Goal: Task Accomplishment & Management: Complete application form

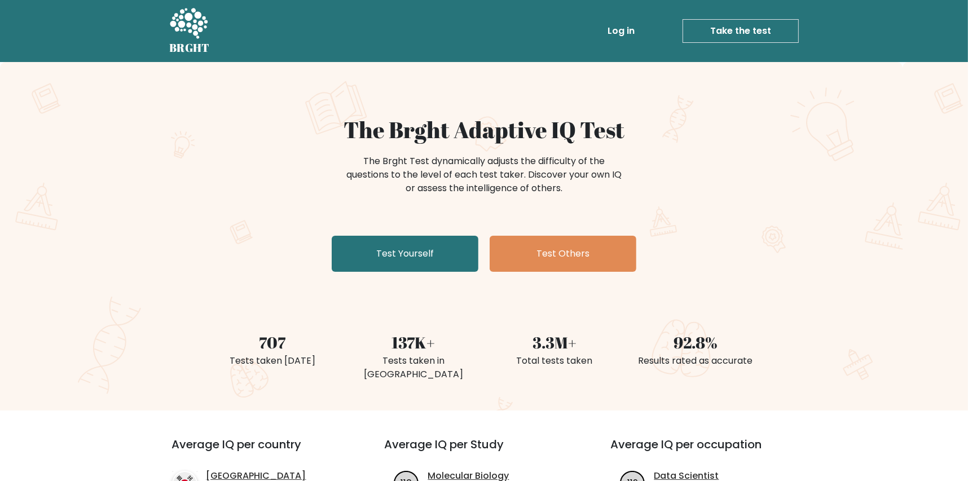
drag, startPoint x: 590, startPoint y: 37, endPoint x: 618, endPoint y: 35, distance: 28.3
click at [589, 37] on li "Log in" at bounding box center [599, 31] width 80 height 23
click at [631, 32] on link "Log in" at bounding box center [621, 31] width 36 height 23
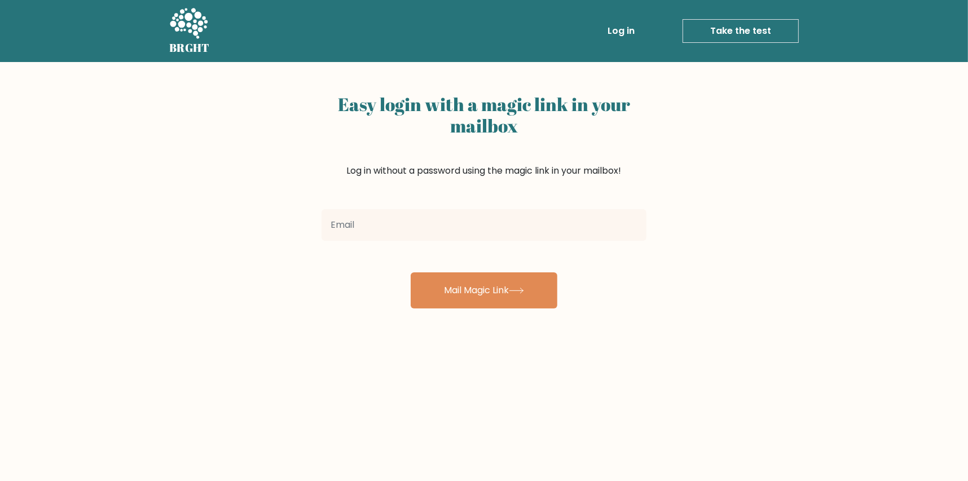
click at [528, 230] on input "email" at bounding box center [483, 225] width 325 height 32
type input "alphasaiyan1294@gmail.com"
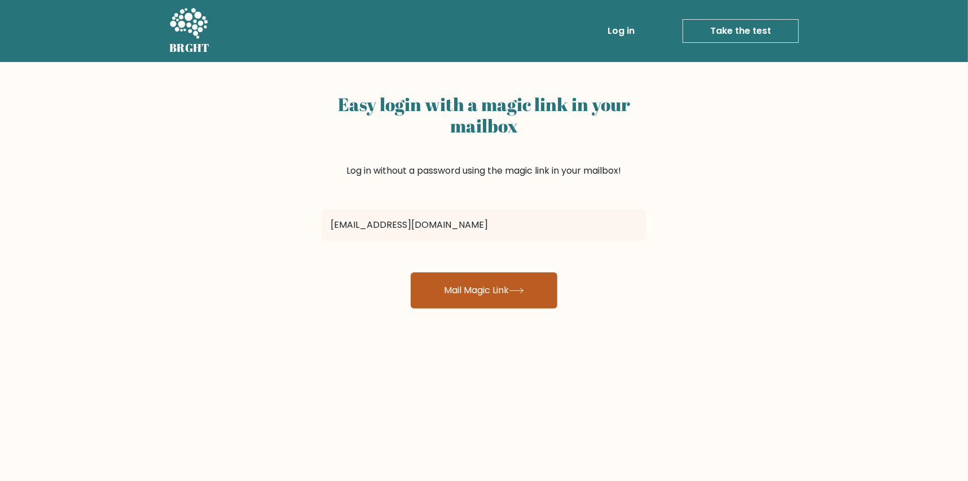
click at [474, 284] on button "Mail Magic Link" at bounding box center [484, 290] width 147 height 36
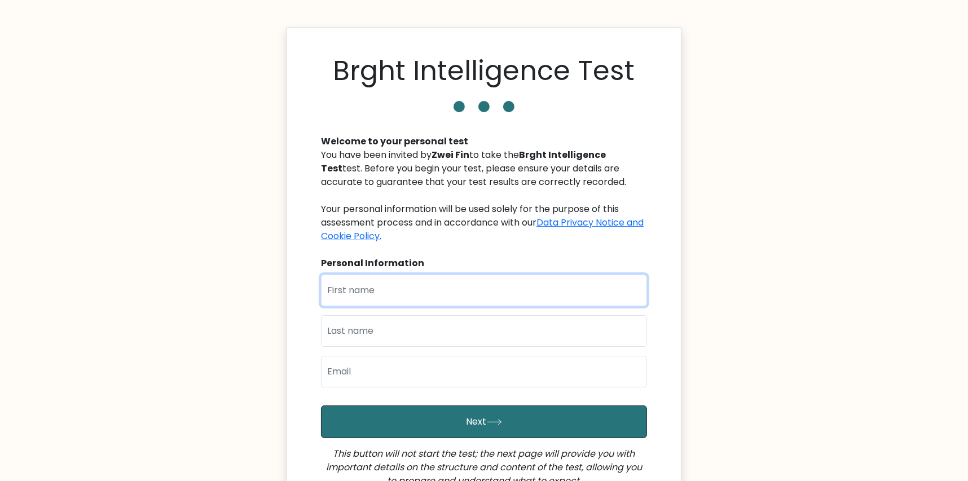
click at [352, 298] on input "text" at bounding box center [484, 291] width 326 height 32
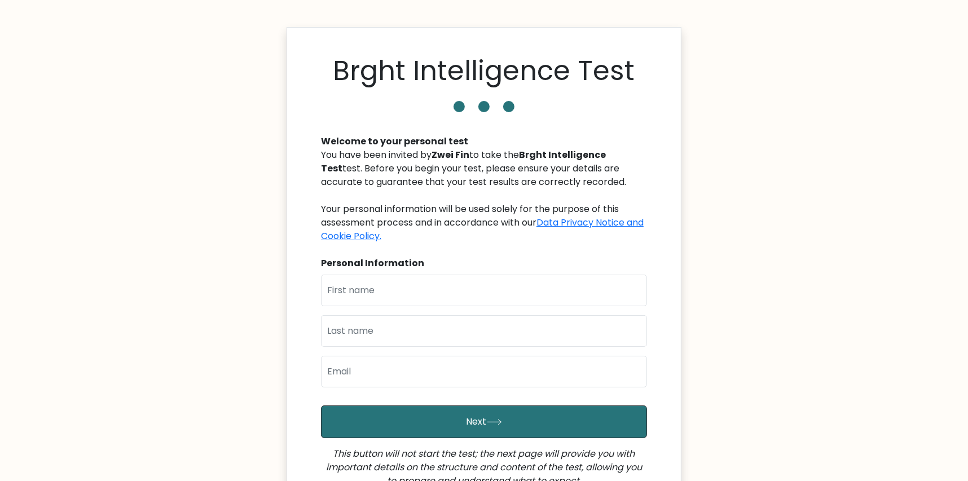
click at [815, 280] on body "Brght Intelligence Test Welcome to your personal test You have been invited by …" at bounding box center [484, 317] width 968 height 634
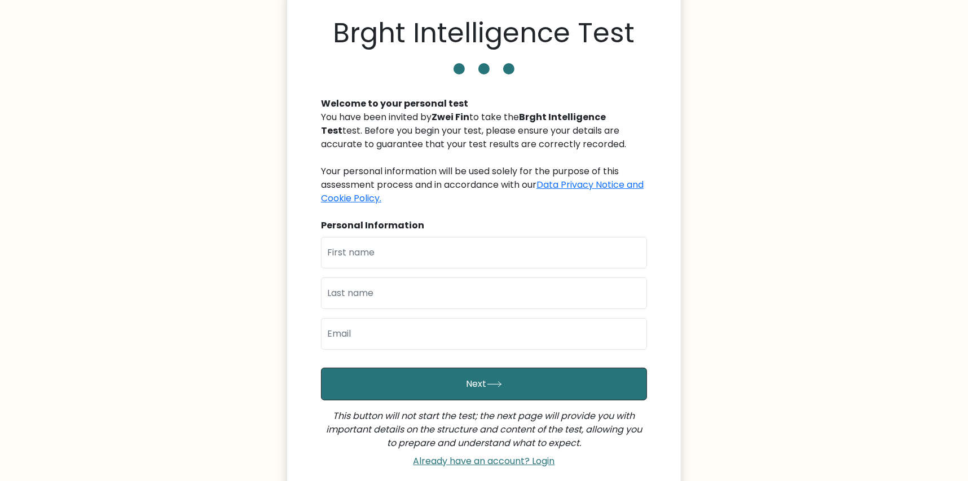
scroll to position [56, 0]
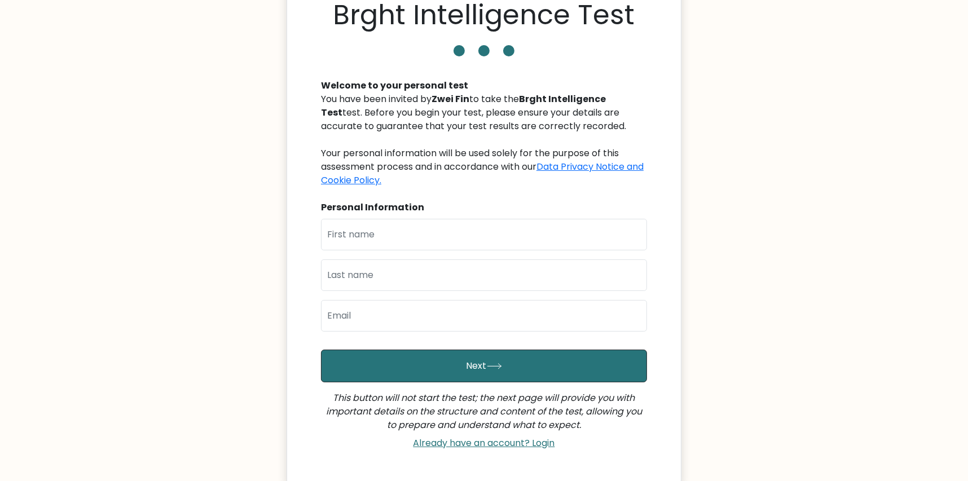
click at [526, 213] on div "Personal Information" at bounding box center [484, 208] width 326 height 14
click at [506, 225] on input "text" at bounding box center [484, 235] width 326 height 32
type input "Zwei"
click at [362, 223] on input "Zwei" at bounding box center [484, 235] width 326 height 32
click at [360, 226] on input "Zwei" at bounding box center [484, 235] width 326 height 32
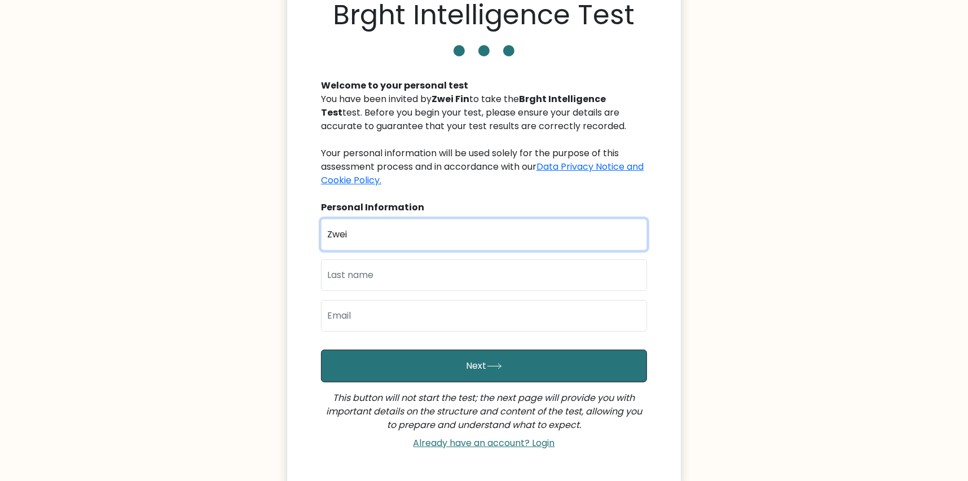
type input "Fin"
type input "alphasaiyan1294@gmail.com"
type input "Zwei"
drag, startPoint x: 366, startPoint y: 245, endPoint x: 375, endPoint y: 296, distance: 51.6
click at [375, 296] on div "First Name Zwei Last Name Fin Email alphasaiyan1294@gmail.com" at bounding box center [484, 280] width 326 height 122
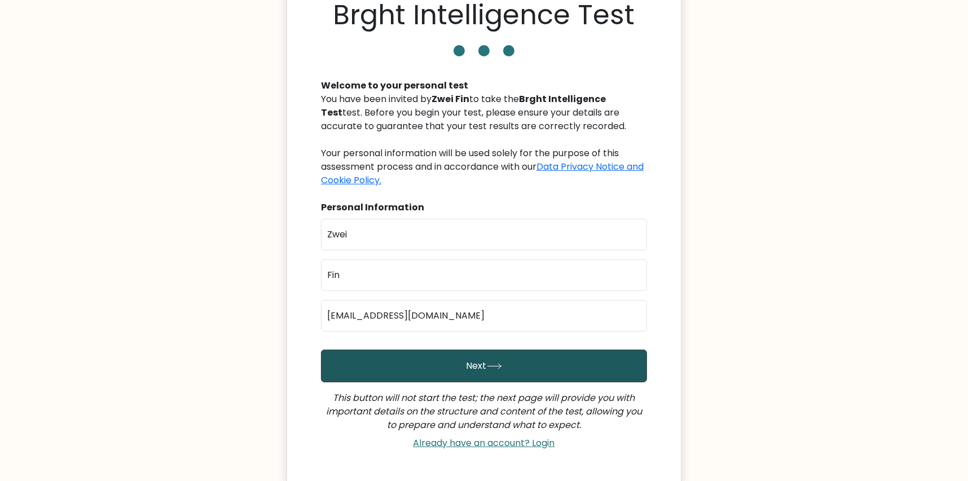
click at [412, 364] on button "Next" at bounding box center [484, 366] width 326 height 33
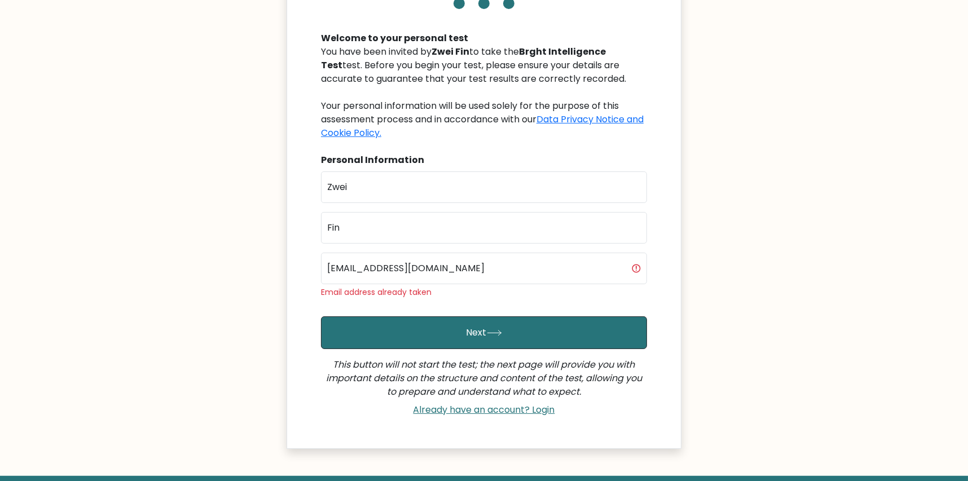
scroll to position [113, 0]
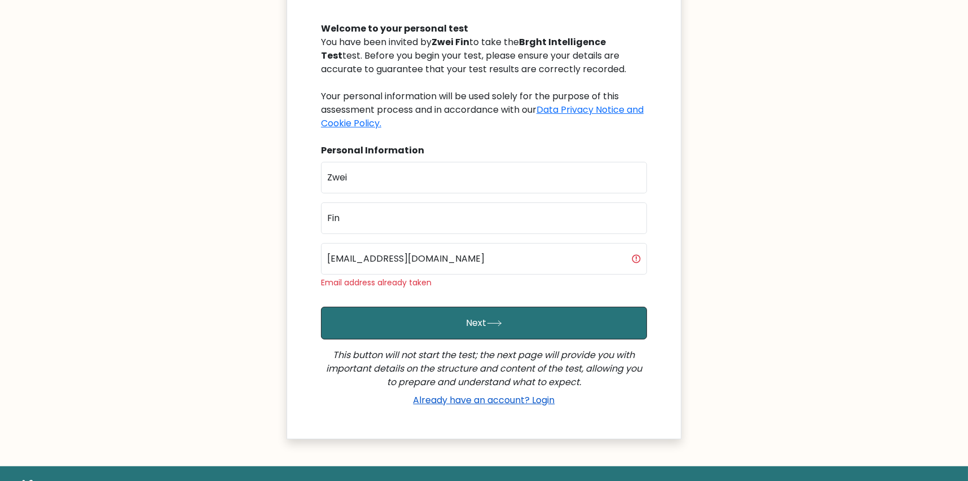
click at [533, 402] on link "Already have an account? Login" at bounding box center [484, 400] width 151 height 13
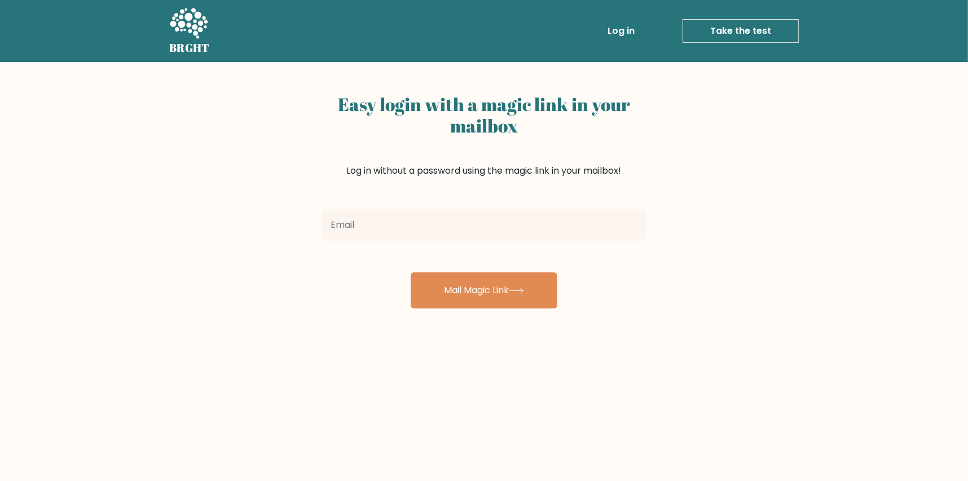
click at [728, 21] on link "Take the test" at bounding box center [740, 31] width 116 height 24
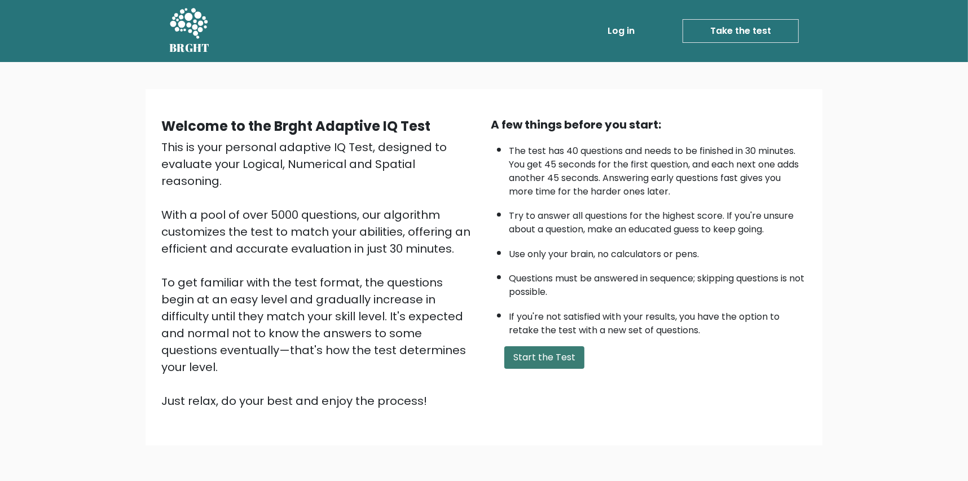
click at [532, 359] on button "Start the Test" at bounding box center [544, 357] width 80 height 23
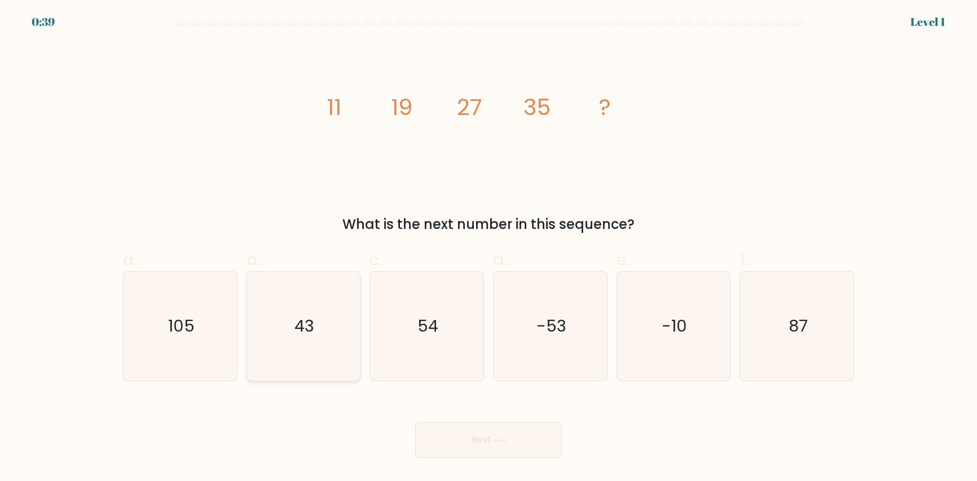
click at [330, 315] on icon "43" at bounding box center [303, 326] width 109 height 109
click at [488, 248] on input "b. 43" at bounding box center [488, 244] width 1 height 7
radio input "true"
click at [443, 438] on button "Next" at bounding box center [488, 440] width 147 height 36
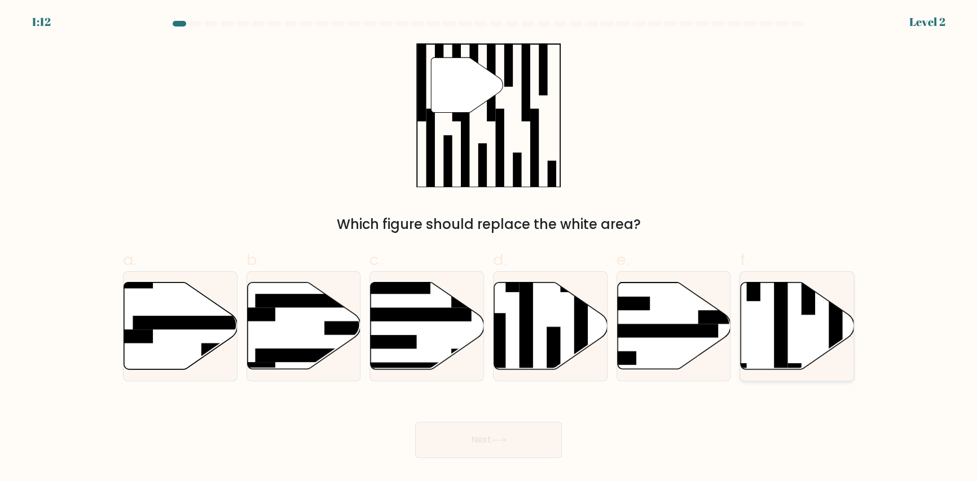
click at [784, 307] on rect at bounding box center [781, 321] width 14 height 123
click at [489, 248] on input "f." at bounding box center [488, 244] width 1 height 7
radio input "true"
click at [501, 428] on button "Next" at bounding box center [488, 440] width 147 height 36
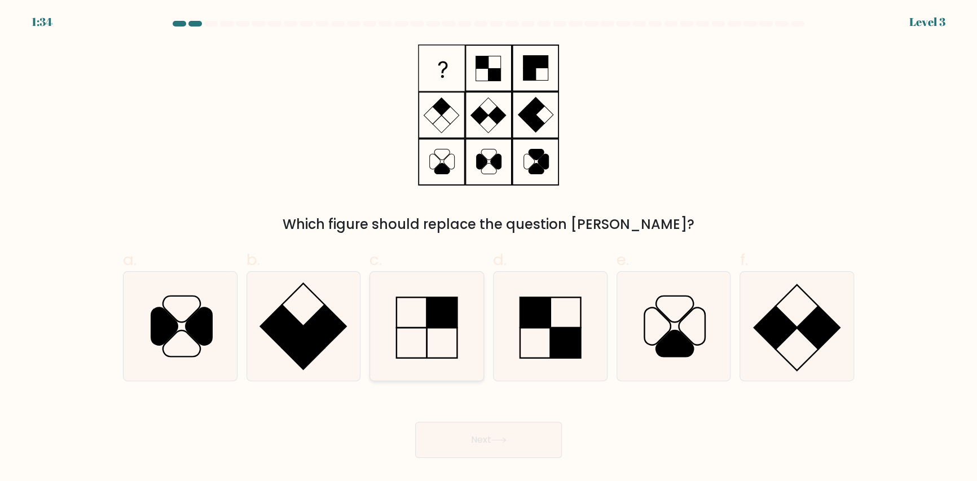
click at [469, 314] on icon at bounding box center [426, 326] width 109 height 109
click at [488, 248] on input "c." at bounding box center [488, 244] width 1 height 7
radio input "true"
click at [483, 434] on button "Next" at bounding box center [488, 440] width 147 height 36
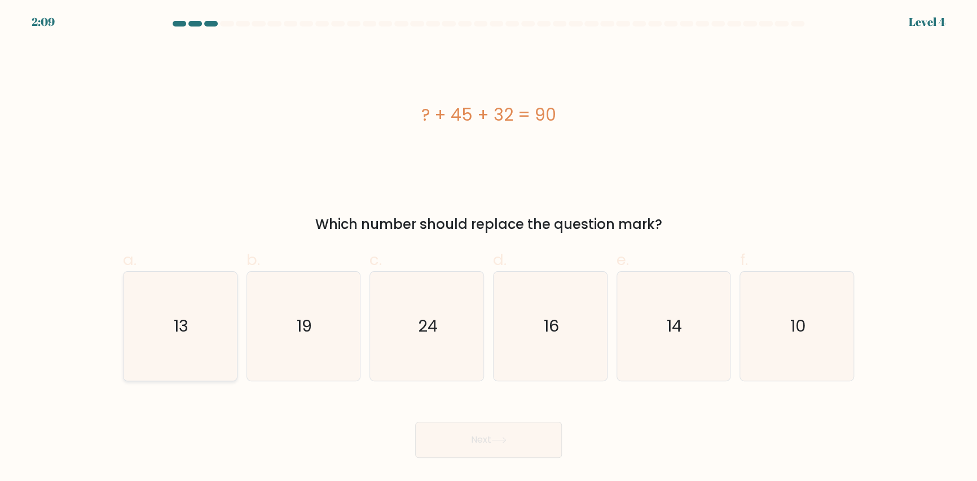
click at [234, 351] on icon "13" at bounding box center [180, 326] width 109 height 109
click at [488, 248] on input "a. 13" at bounding box center [488, 244] width 1 height 7
radio input "true"
click at [565, 447] on div "Next" at bounding box center [488, 426] width 744 height 63
click at [553, 442] on button "Next" at bounding box center [488, 440] width 147 height 36
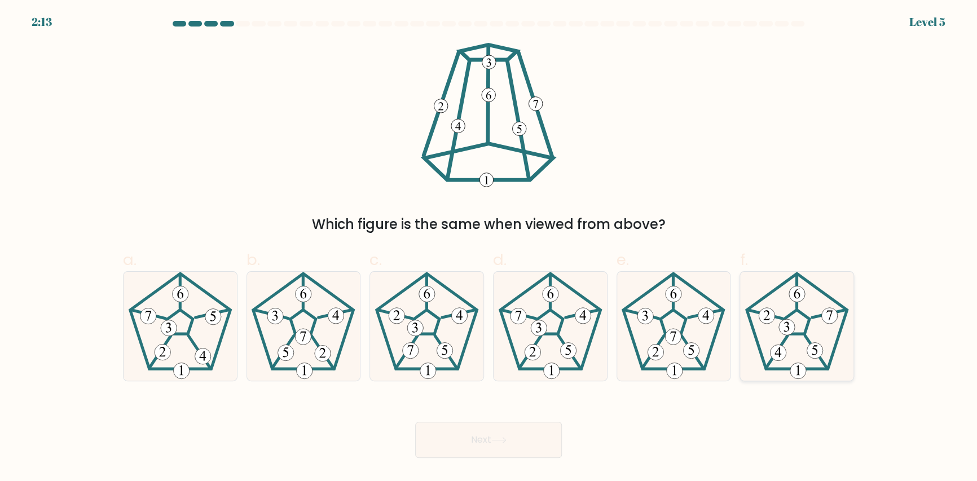
click at [801, 344] on icon at bounding box center [796, 326] width 109 height 109
click at [489, 248] on input "f." at bounding box center [488, 244] width 1 height 7
radio input "true"
click at [499, 434] on button "Next" at bounding box center [488, 440] width 147 height 36
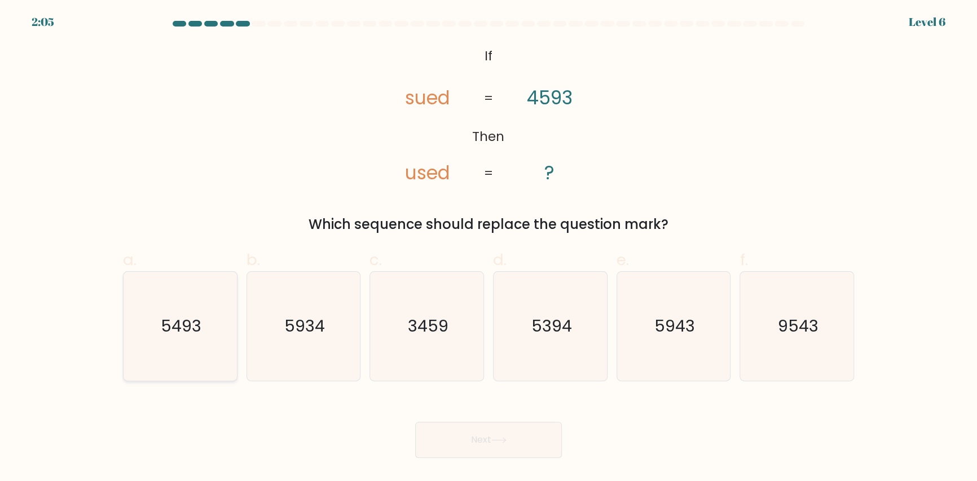
click at [153, 305] on icon "5493" at bounding box center [180, 326] width 109 height 109
click at [488, 248] on input "a. 5493" at bounding box center [488, 244] width 1 height 7
radio input "true"
click at [492, 431] on button "Next" at bounding box center [488, 440] width 147 height 36
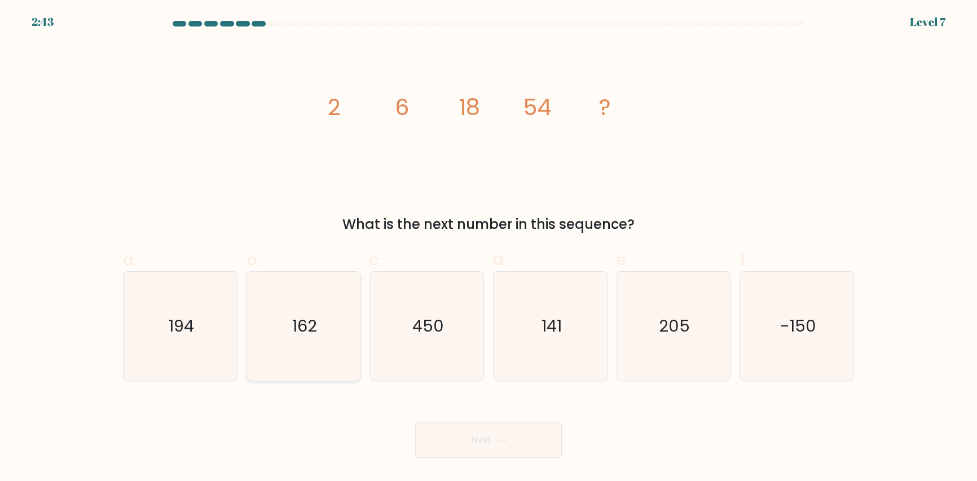
click at [330, 332] on icon "162" at bounding box center [303, 326] width 109 height 109
click at [488, 248] on input "b. 162" at bounding box center [488, 244] width 1 height 7
radio input "true"
click at [537, 418] on div "Next" at bounding box center [488, 426] width 744 height 63
click at [537, 430] on button "Next" at bounding box center [488, 440] width 147 height 36
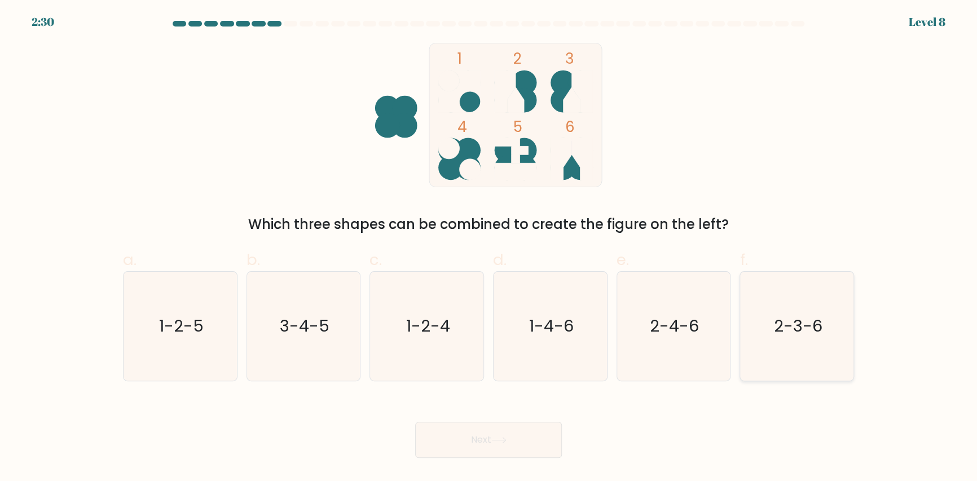
click at [790, 360] on icon "2-3-6" at bounding box center [796, 326] width 109 height 109
click at [489, 248] on input "f. 2-3-6" at bounding box center [488, 244] width 1 height 7
radio input "true"
click at [501, 439] on icon at bounding box center [498, 440] width 15 height 6
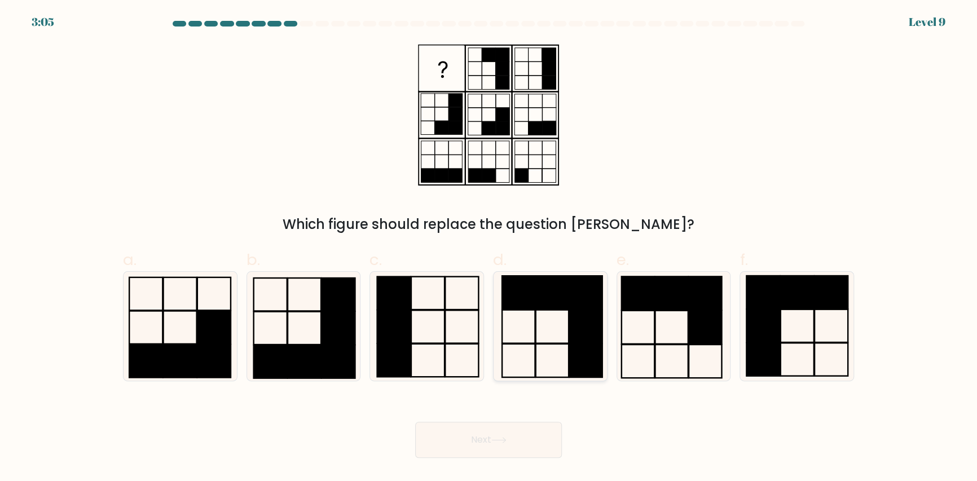
click at [532, 310] on icon at bounding box center [550, 326] width 109 height 109
click at [489, 248] on input "d." at bounding box center [488, 244] width 1 height 7
radio input "true"
click at [482, 442] on button "Next" at bounding box center [488, 440] width 147 height 36
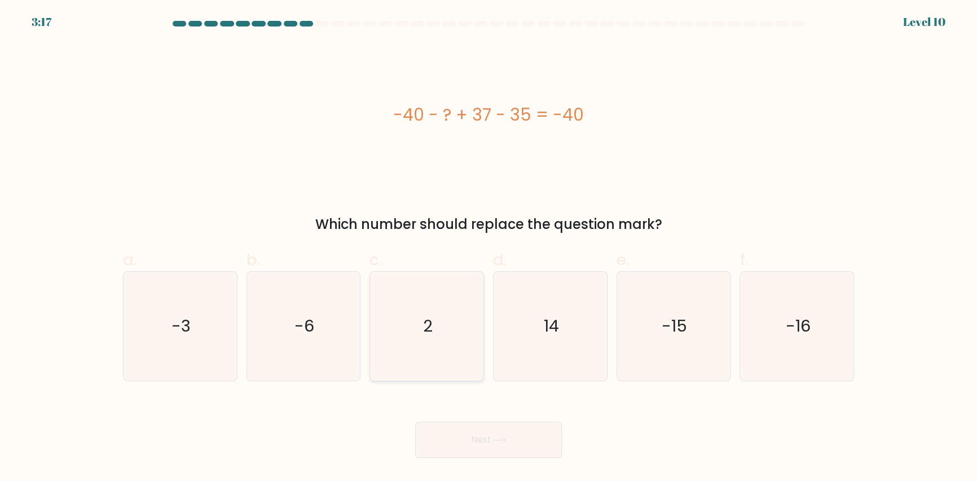
click at [469, 360] on icon "2" at bounding box center [426, 326] width 109 height 109
click at [488, 248] on input "c. 2" at bounding box center [488, 244] width 1 height 7
radio input "true"
click at [485, 433] on button "Next" at bounding box center [488, 440] width 147 height 36
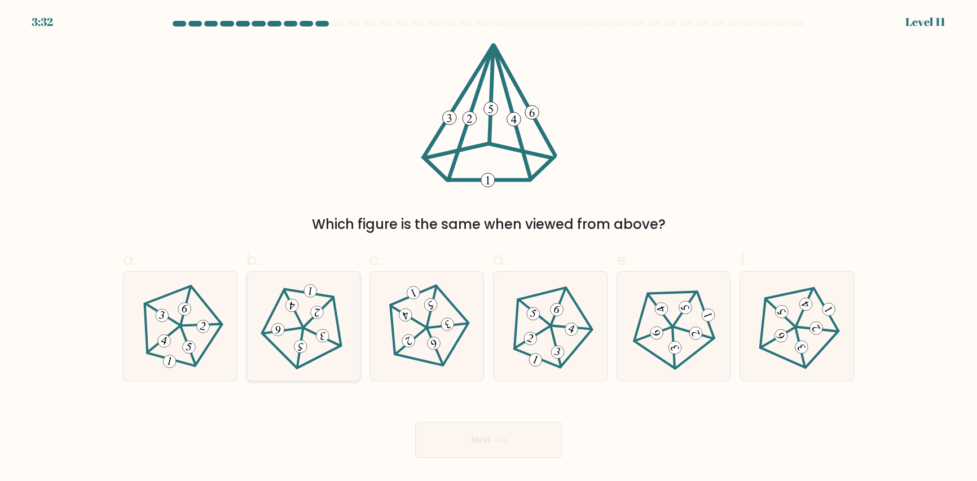
click at [347, 350] on div at bounding box center [303, 326] width 114 height 110
click at [488, 248] on input "b." at bounding box center [488, 244] width 1 height 7
radio input "true"
click at [471, 452] on button "Next" at bounding box center [488, 440] width 147 height 36
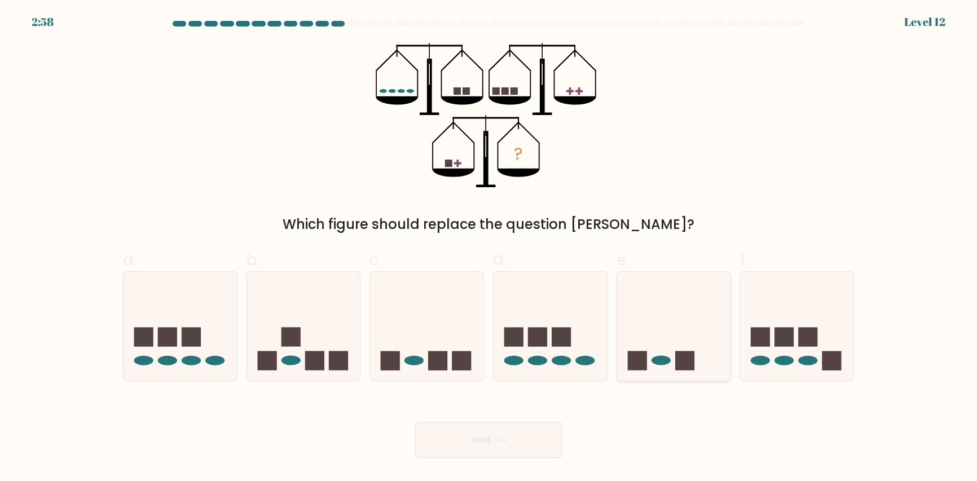
click at [627, 319] on icon at bounding box center [673, 327] width 113 height 94
click at [489, 248] on input "e." at bounding box center [488, 244] width 1 height 7
radio input "true"
drag, startPoint x: 514, startPoint y: 439, endPoint x: 521, endPoint y: 434, distance: 8.1
click at [518, 435] on button "Next" at bounding box center [488, 440] width 147 height 36
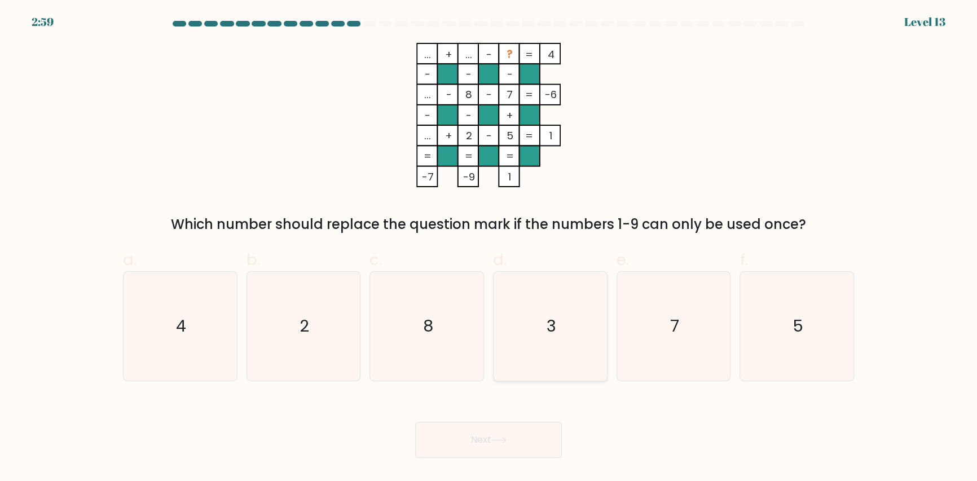
click at [534, 353] on icon "3" at bounding box center [550, 326] width 109 height 109
click at [489, 248] on input "d. 3" at bounding box center [488, 244] width 1 height 7
radio input "true"
click at [528, 435] on button "Next" at bounding box center [488, 440] width 147 height 36
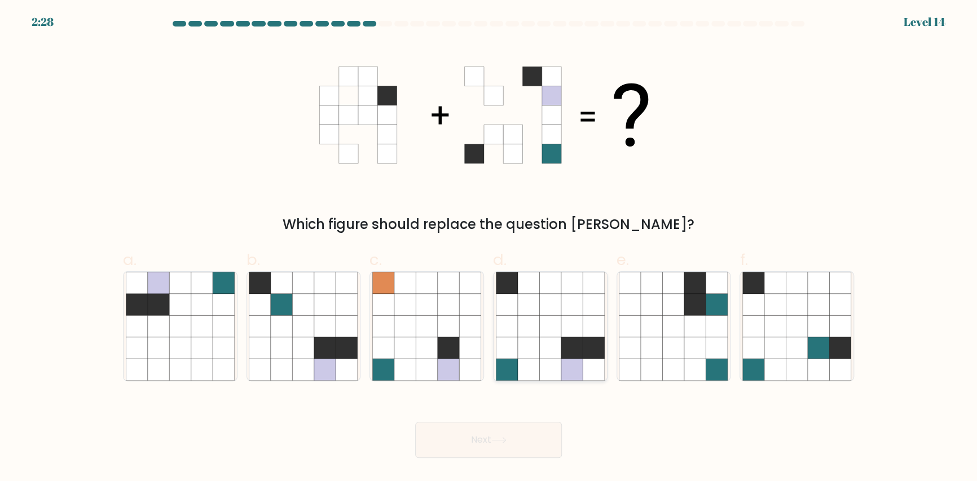
click at [527, 320] on icon at bounding box center [528, 325] width 21 height 21
click at [489, 248] on input "d." at bounding box center [488, 244] width 1 height 7
radio input "true"
click at [481, 440] on button "Next" at bounding box center [488, 440] width 147 height 36
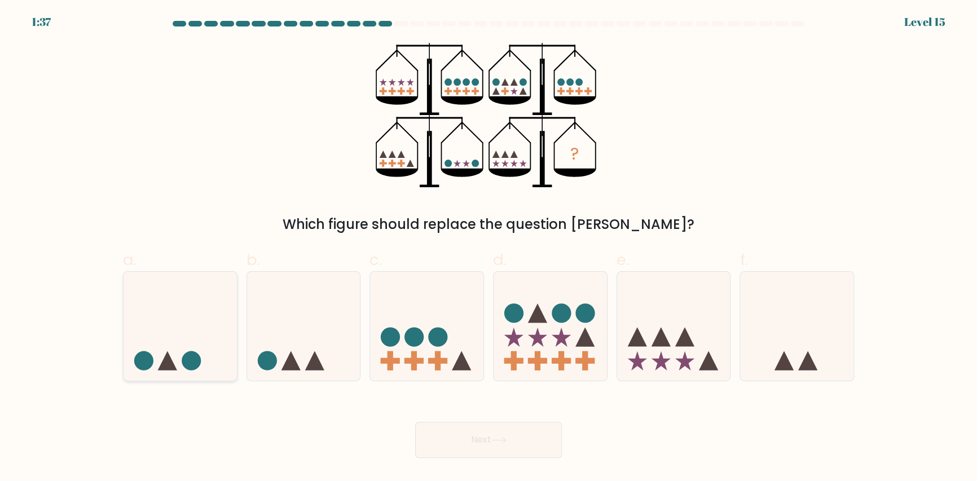
click at [193, 336] on icon at bounding box center [180, 327] width 113 height 94
click at [488, 248] on input "a." at bounding box center [488, 244] width 1 height 7
radio input "true"
click at [459, 443] on button "Next" at bounding box center [488, 440] width 147 height 36
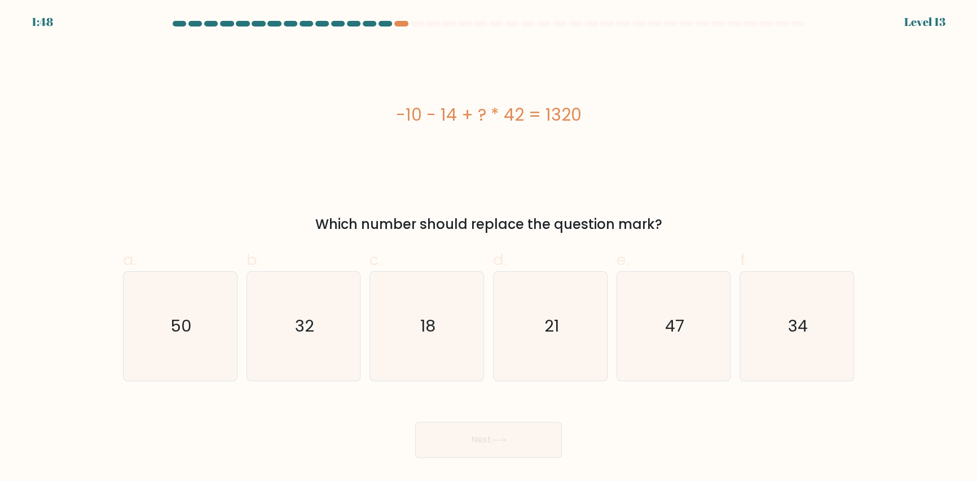
click at [629, 214] on div "Which number should replace the question mark?" at bounding box center [488, 224] width 717 height 20
click at [650, 195] on div "-10 - 14 + ? * 42 = 1320 Which number should replace the question mark?" at bounding box center [488, 139] width 744 height 192
click at [632, 258] on label "e. 47" at bounding box center [673, 314] width 114 height 133
click at [489, 248] on input "e. 47" at bounding box center [488, 244] width 1 height 7
radio input "true"
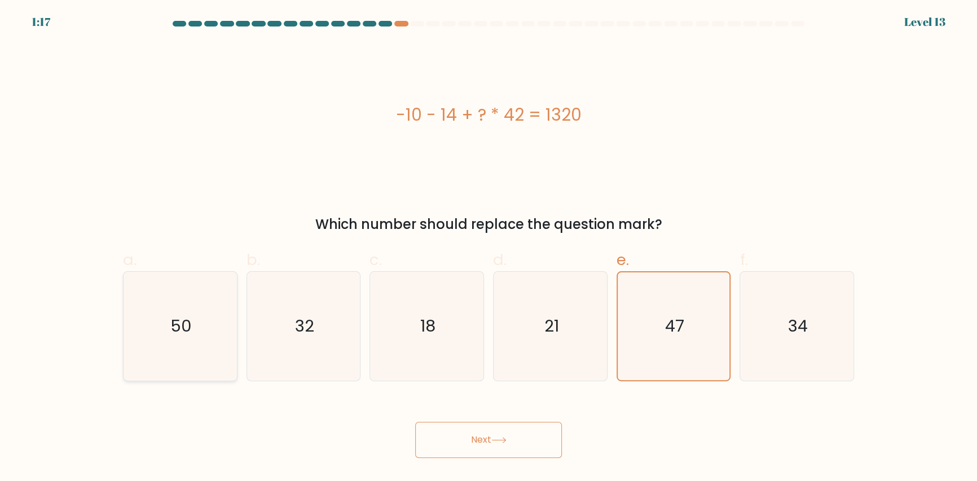
click at [227, 303] on icon "50" at bounding box center [180, 326] width 109 height 109
click at [488, 248] on input "a. 50" at bounding box center [488, 244] width 1 height 7
radio input "true"
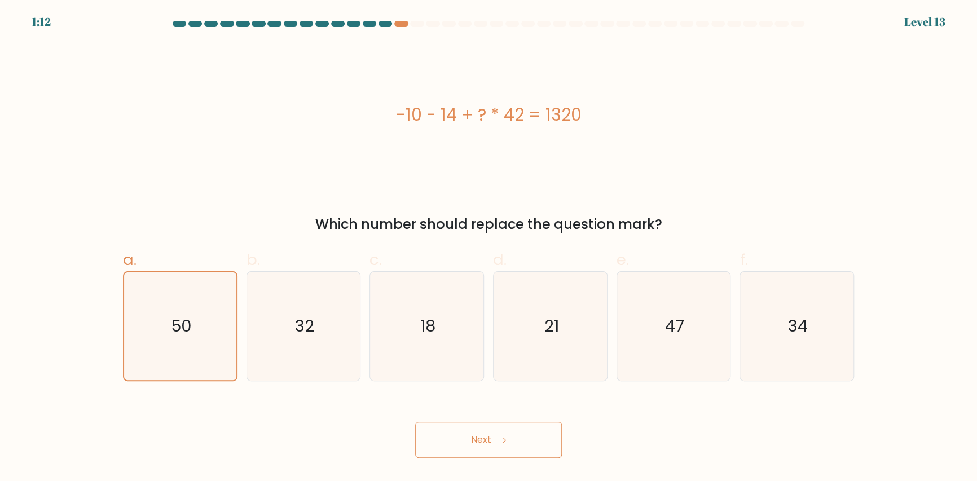
click at [645, 194] on div "-10 - 14 + ? * 42 = 1320 Which number should replace the question mark?" at bounding box center [488, 139] width 744 height 192
click at [618, 215] on div "Which number should replace the question mark?" at bounding box center [488, 224] width 717 height 20
click at [618, 243] on div "a. 50 b. 32 c." at bounding box center [488, 310] width 740 height 142
click at [489, 449] on button "Next" at bounding box center [488, 440] width 147 height 36
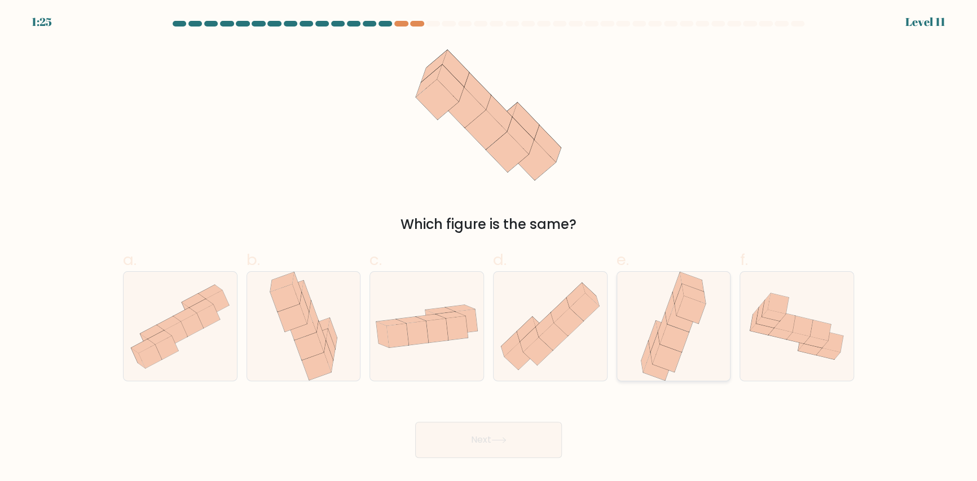
click at [644, 327] on icon at bounding box center [673, 326] width 72 height 109
click at [489, 248] on input "e." at bounding box center [488, 244] width 1 height 7
radio input "true"
click at [525, 443] on button "Next" at bounding box center [488, 440] width 147 height 36
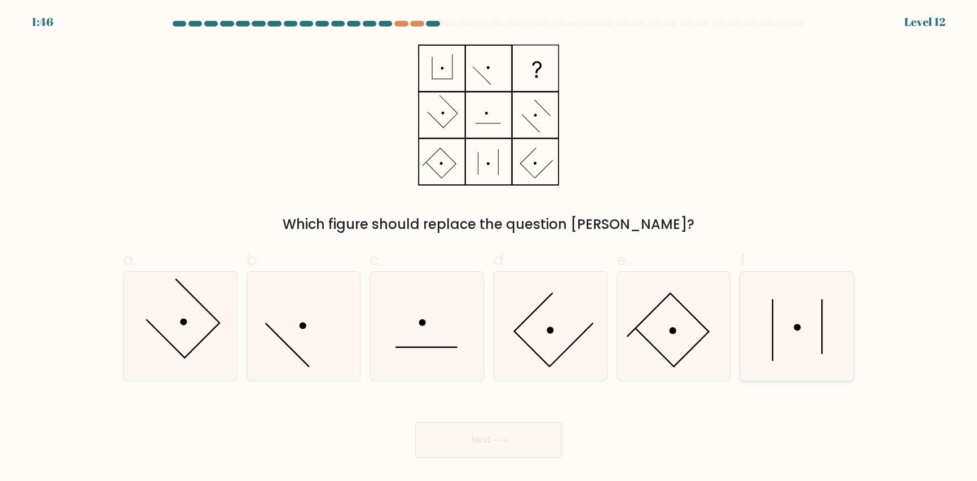
drag, startPoint x: 774, startPoint y: 334, endPoint x: 752, endPoint y: 347, distance: 25.5
click at [775, 335] on icon at bounding box center [796, 326] width 109 height 109
click at [489, 248] on input "f." at bounding box center [488, 244] width 1 height 7
radio input "true"
click at [517, 443] on button "Next" at bounding box center [488, 440] width 147 height 36
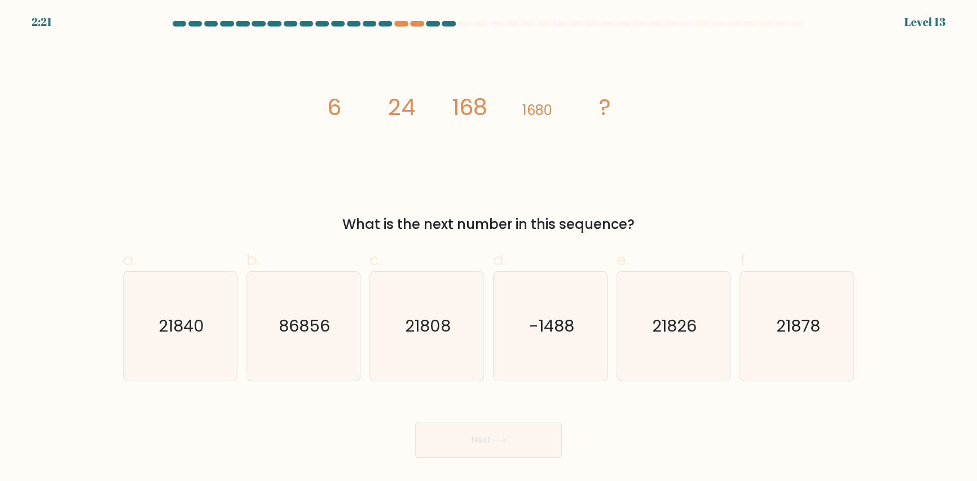
click at [590, 95] on icon "image/svg+xml 6 24 168 1680 ?" at bounding box center [488, 115] width 338 height 144
click at [206, 335] on icon "21840" at bounding box center [180, 326] width 109 height 109
click at [488, 248] on input "a. 21840" at bounding box center [488, 244] width 1 height 7
radio input "true"
click at [501, 442] on icon at bounding box center [498, 440] width 15 height 6
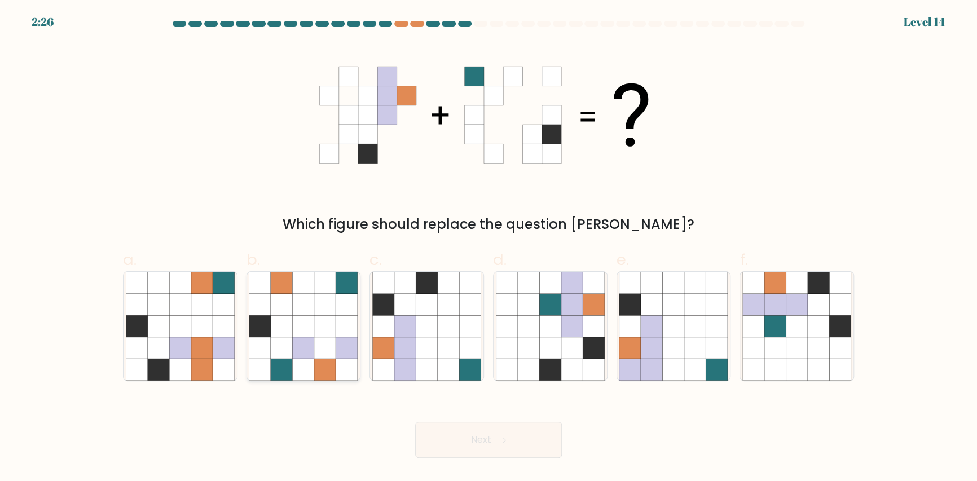
click at [296, 327] on icon at bounding box center [303, 325] width 21 height 21
click at [488, 248] on input "b." at bounding box center [488, 244] width 1 height 7
radio input "true"
click at [764, 333] on icon at bounding box center [752, 325] width 21 height 21
click at [489, 248] on input "f." at bounding box center [488, 244] width 1 height 7
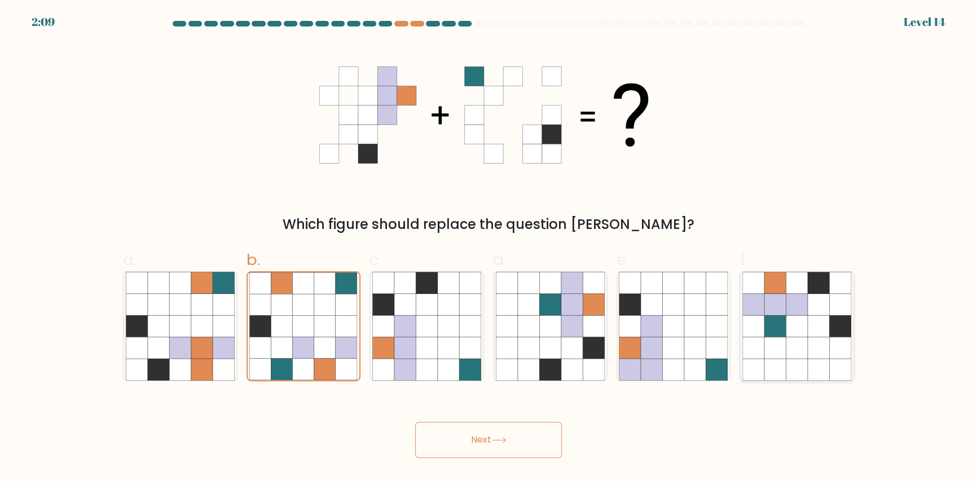
radio input "true"
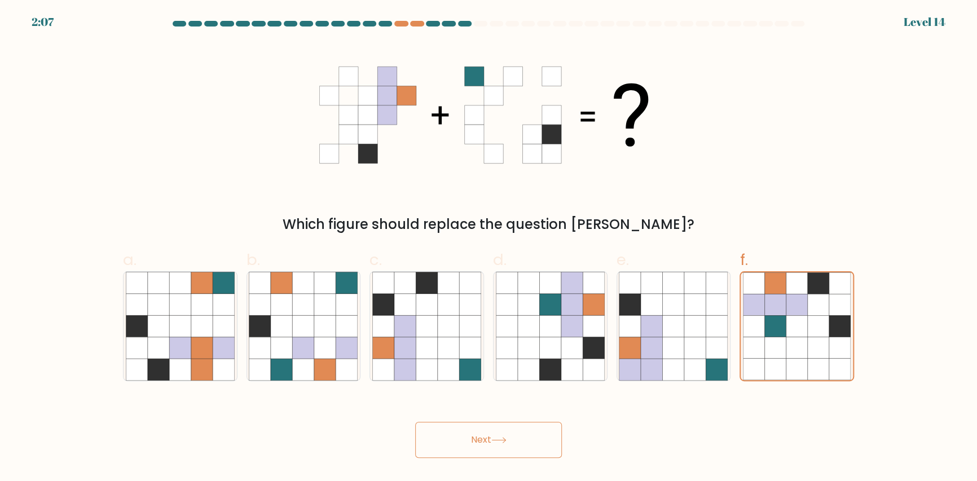
click at [523, 446] on button "Next" at bounding box center [488, 440] width 147 height 36
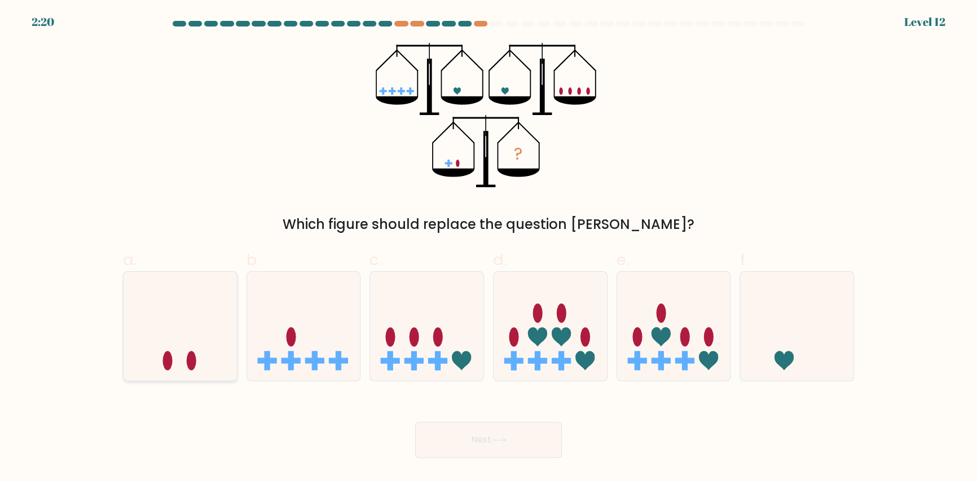
click at [193, 350] on icon at bounding box center [180, 327] width 113 height 94
click at [488, 248] on input "a." at bounding box center [488, 244] width 1 height 7
radio input "true"
click at [490, 447] on button "Next" at bounding box center [488, 440] width 147 height 36
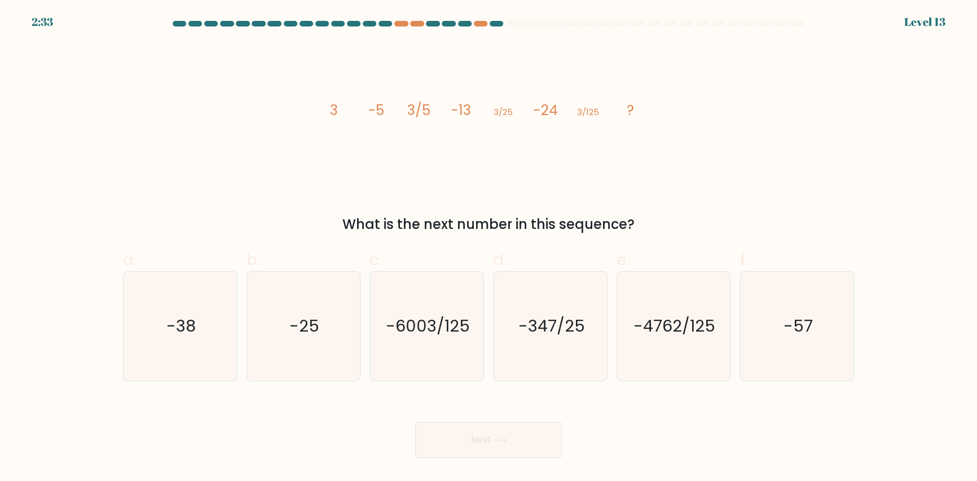
click at [490, 197] on div "image/svg+xml 3 -5 3/5 -13 3/25 -24 3/125 ? What is the next number in this seq…" at bounding box center [488, 139] width 744 height 192
click at [772, 316] on icon "-57" at bounding box center [796, 326] width 109 height 109
click at [489, 248] on input "f. -57" at bounding box center [488, 244] width 1 height 7
radio input "true"
click at [211, 343] on icon "-38" at bounding box center [180, 326] width 109 height 109
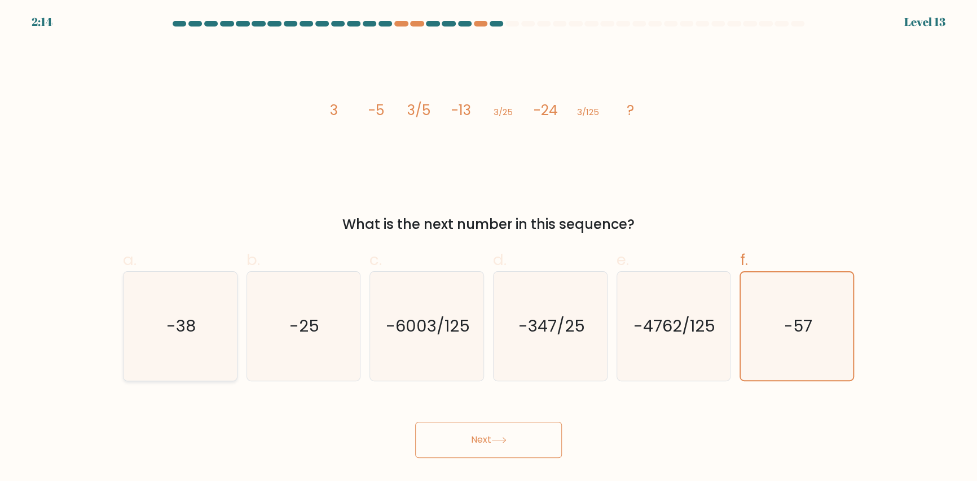
click at [488, 248] on input "a. -38" at bounding box center [488, 244] width 1 height 7
radio input "true"
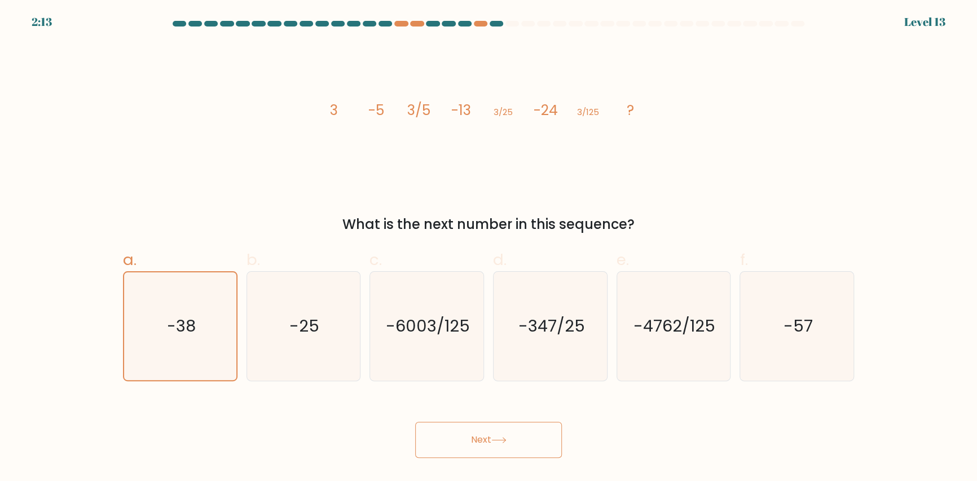
click at [453, 432] on button "Next" at bounding box center [488, 440] width 147 height 36
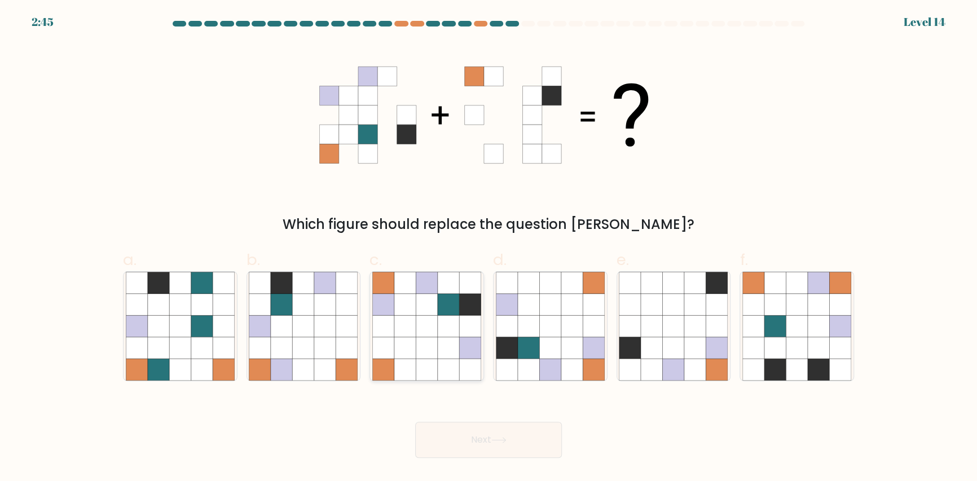
click at [458, 310] on icon at bounding box center [448, 304] width 21 height 21
click at [488, 248] on input "c." at bounding box center [488, 244] width 1 height 7
radio input "true"
click at [780, 319] on icon at bounding box center [774, 325] width 21 height 21
click at [489, 248] on input "f." at bounding box center [488, 244] width 1 height 7
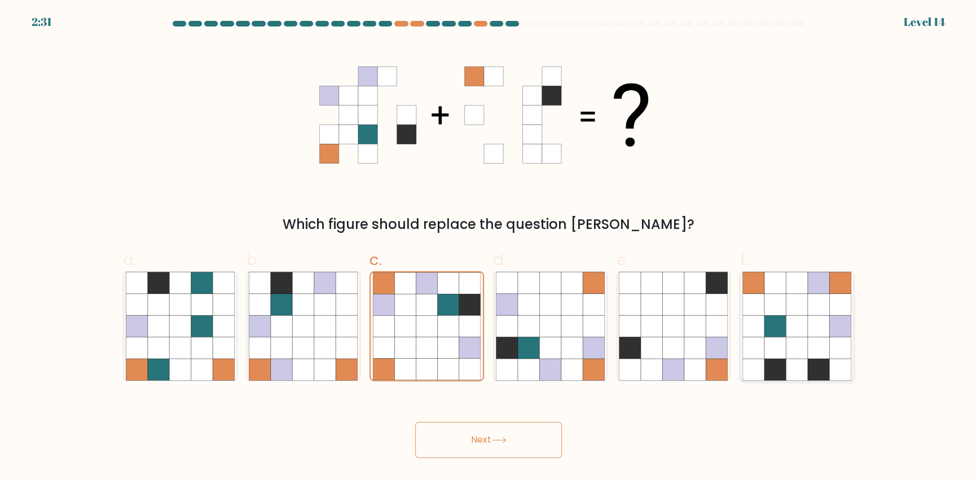
radio input "true"
click at [481, 443] on button "Next" at bounding box center [488, 440] width 147 height 36
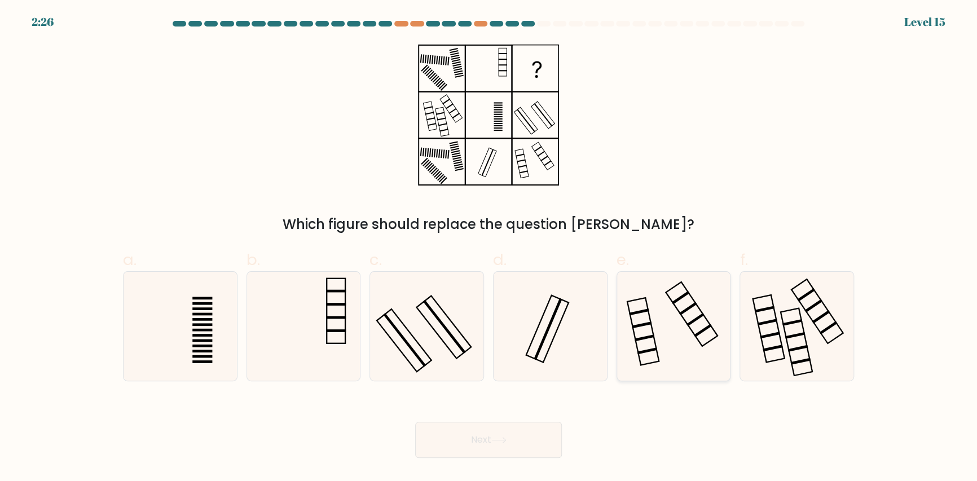
click at [649, 338] on icon at bounding box center [673, 326] width 109 height 109
click at [489, 248] on input "e." at bounding box center [488, 244] width 1 height 7
radio input "true"
click at [523, 437] on button "Next" at bounding box center [488, 440] width 147 height 36
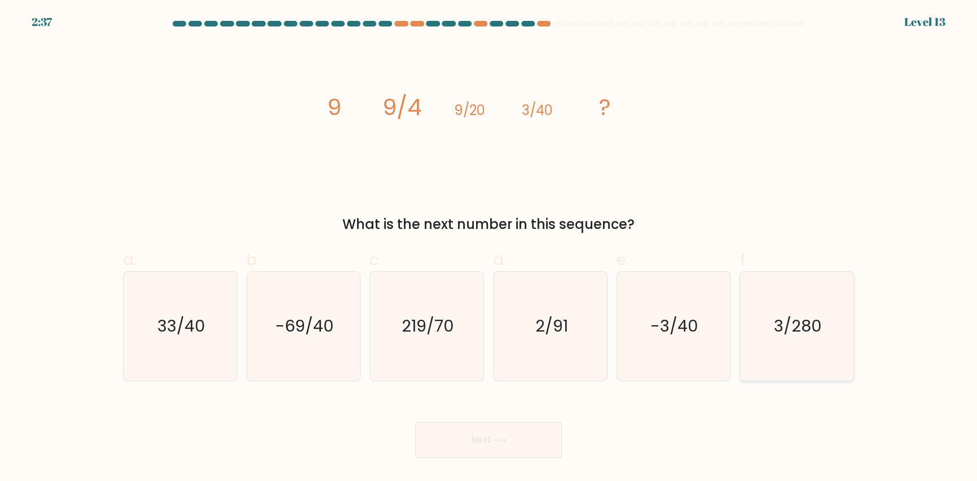
click at [772, 323] on icon "3/280" at bounding box center [796, 326] width 109 height 109
click at [489, 248] on input "f. 3/280" at bounding box center [488, 244] width 1 height 7
radio input "true"
click at [534, 429] on button "Next" at bounding box center [488, 440] width 147 height 36
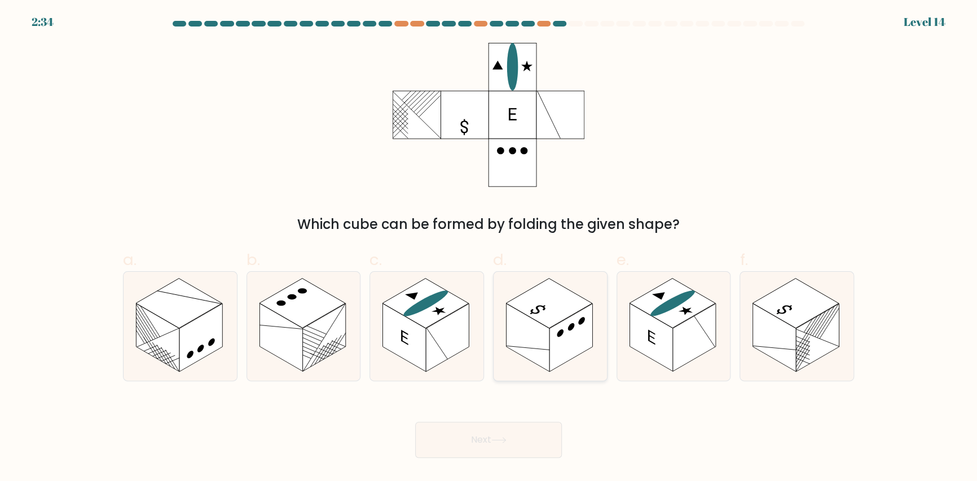
click at [592, 308] on rect at bounding box center [570, 338] width 43 height 68
click at [489, 248] on input "d." at bounding box center [488, 244] width 1 height 7
radio input "true"
click at [685, 302] on rect at bounding box center [672, 304] width 86 height 50
click at [489, 248] on input "e." at bounding box center [488, 244] width 1 height 7
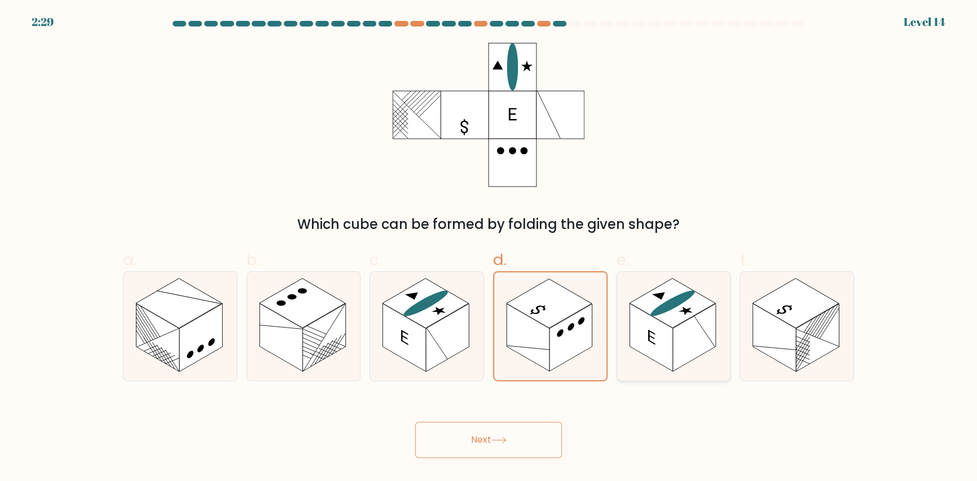
radio input "true"
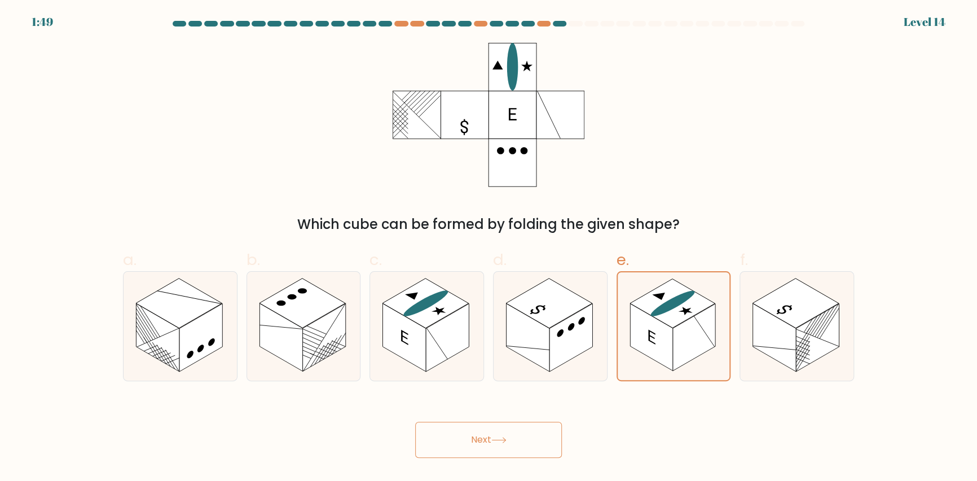
click at [466, 442] on button "Next" at bounding box center [488, 440] width 147 height 36
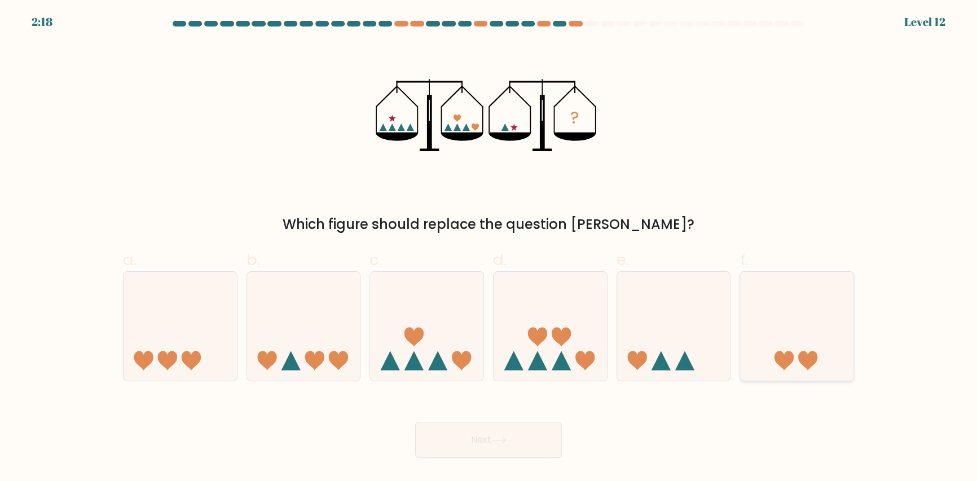
click at [783, 364] on icon at bounding box center [783, 360] width 19 height 19
click at [489, 248] on input "f." at bounding box center [488, 244] width 1 height 7
radio input "true"
click at [547, 440] on button "Next" at bounding box center [488, 440] width 147 height 36
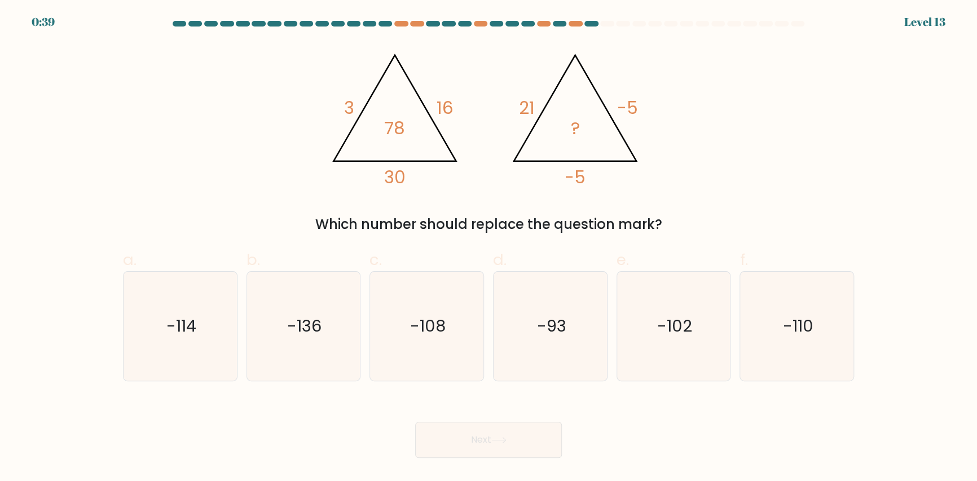
click at [660, 209] on div "@import url('https://fonts.googleapis.com/css?family=Abril+Fatface:400,100,100i…" at bounding box center [488, 139] width 744 height 192
click at [667, 311] on icon "-102" at bounding box center [673, 326] width 109 height 109
click at [489, 248] on input "e. -102" at bounding box center [488, 244] width 1 height 7
radio input "true"
click at [932, 221] on form at bounding box center [488, 239] width 977 height 437
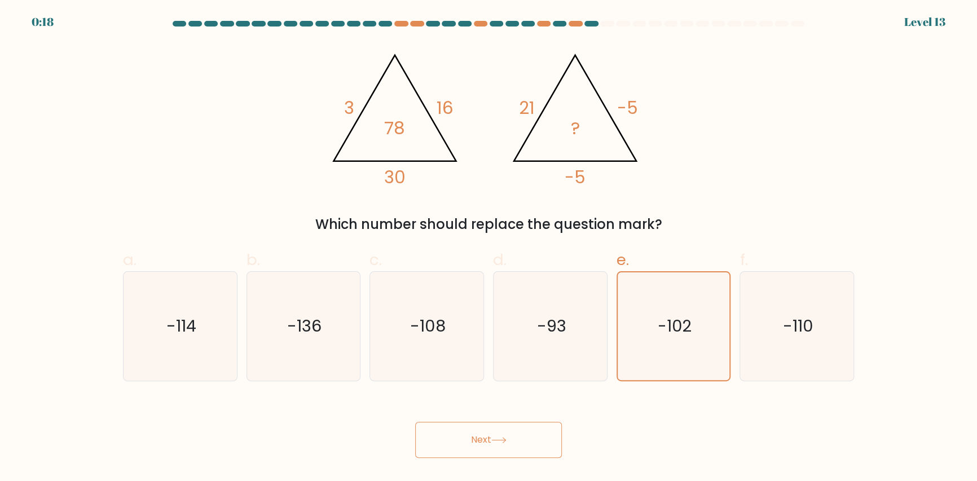
click at [535, 435] on button "Next" at bounding box center [488, 440] width 147 height 36
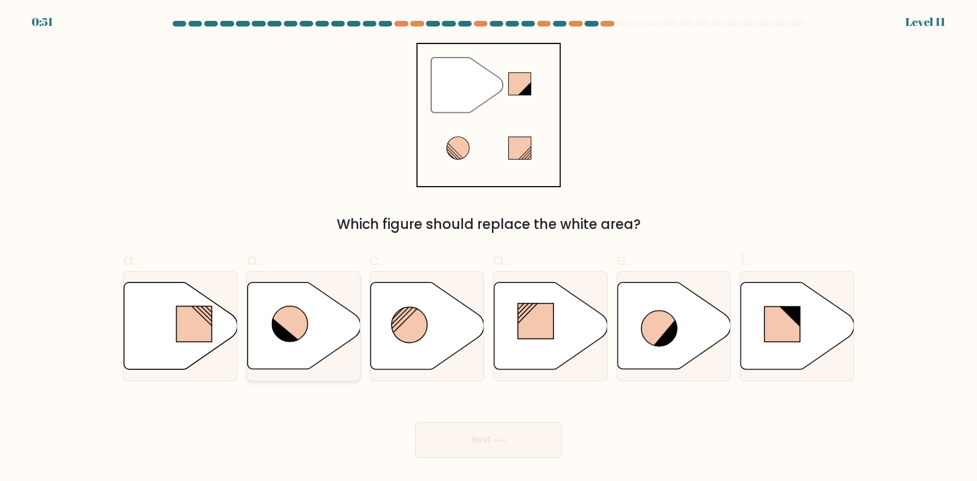
click at [316, 332] on icon at bounding box center [303, 326] width 113 height 87
click at [488, 248] on input "b." at bounding box center [488, 244] width 1 height 7
radio input "true"
click at [506, 440] on icon at bounding box center [498, 440] width 15 height 6
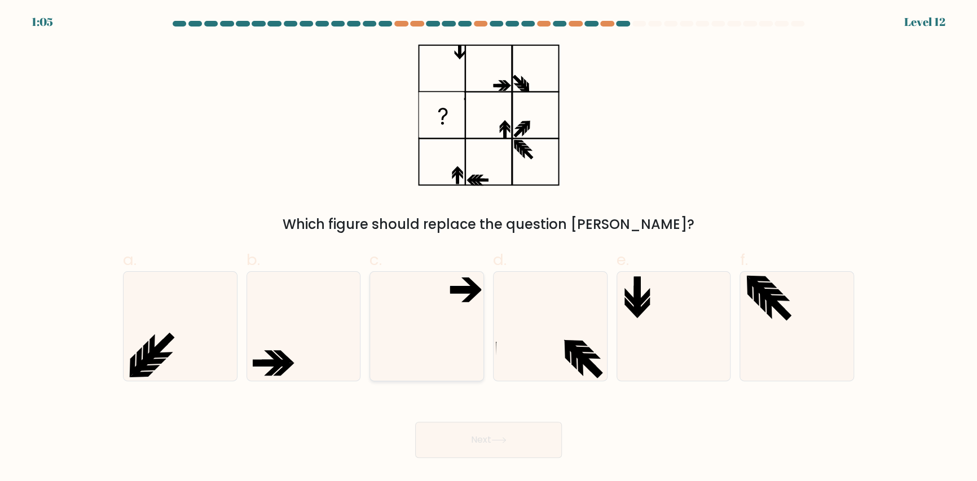
click at [448, 296] on icon at bounding box center [426, 326] width 109 height 109
click at [488, 248] on input "c." at bounding box center [488, 244] width 1 height 7
radio input "true"
click at [499, 435] on button "Next" at bounding box center [488, 440] width 147 height 36
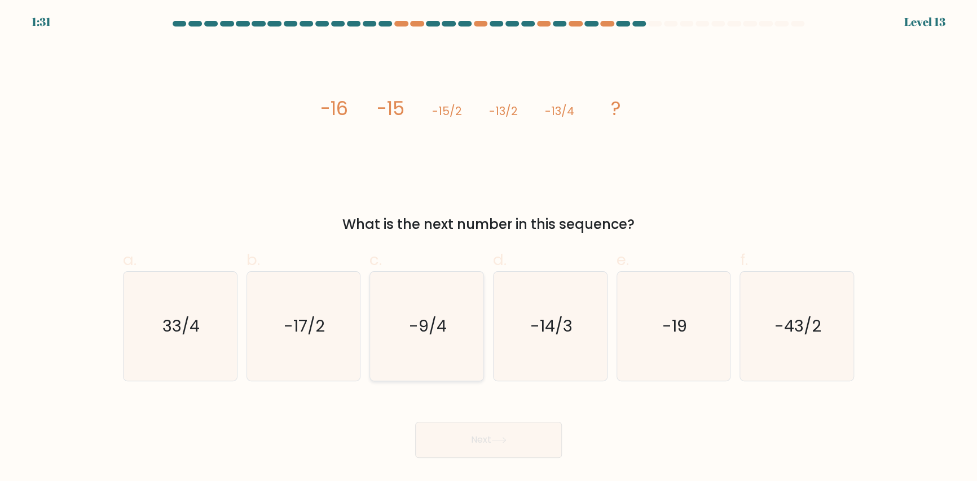
click at [462, 314] on icon "-9/4" at bounding box center [426, 326] width 109 height 109
click at [488, 248] on input "c. -9/4" at bounding box center [488, 244] width 1 height 7
radio input "true"
click at [493, 439] on icon at bounding box center [498, 440] width 15 height 6
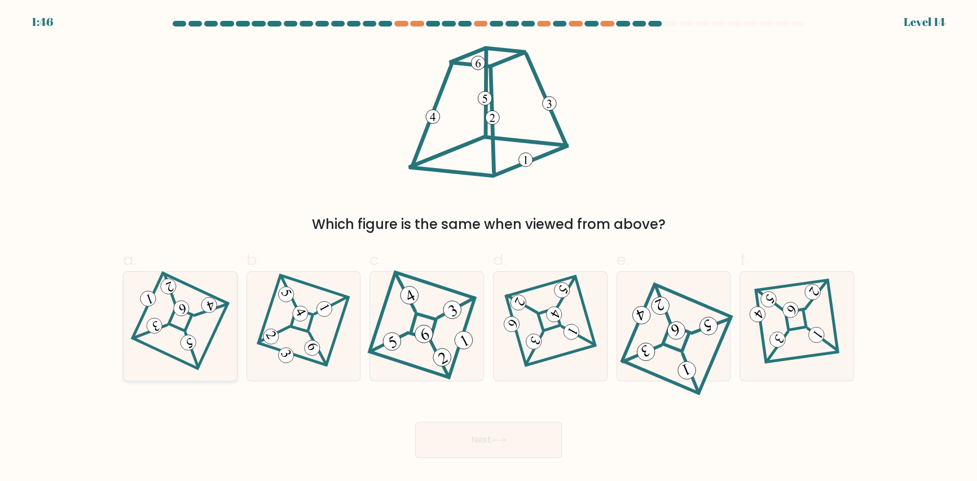
click at [205, 341] on icon at bounding box center [180, 326] width 75 height 87
click at [488, 248] on input "a." at bounding box center [488, 244] width 1 height 7
radio input "true"
click at [481, 430] on button "Next" at bounding box center [488, 440] width 147 height 36
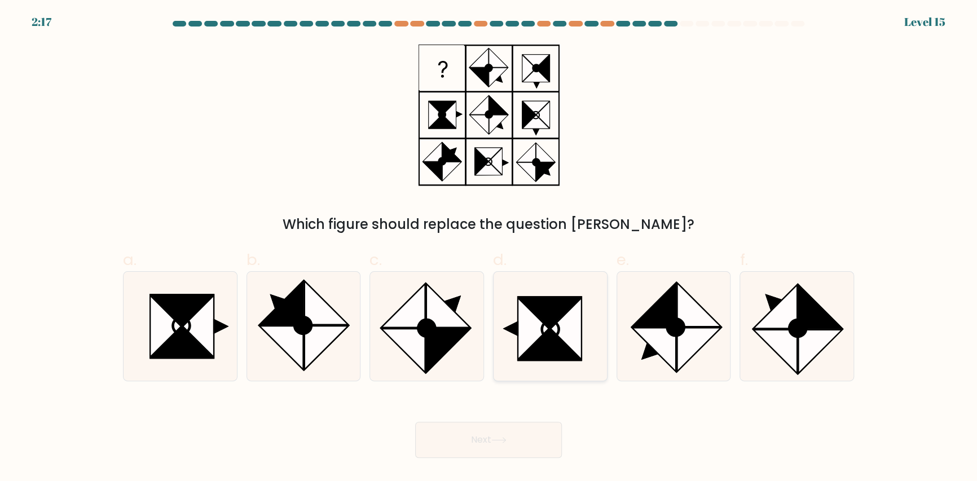
click at [552, 297] on icon at bounding box center [549, 312] width 62 height 31
click at [489, 248] on input "d." at bounding box center [488, 244] width 1 height 7
radio input "true"
click at [227, 297] on icon at bounding box center [180, 326] width 109 height 109
click at [488, 248] on input "a." at bounding box center [488, 244] width 1 height 7
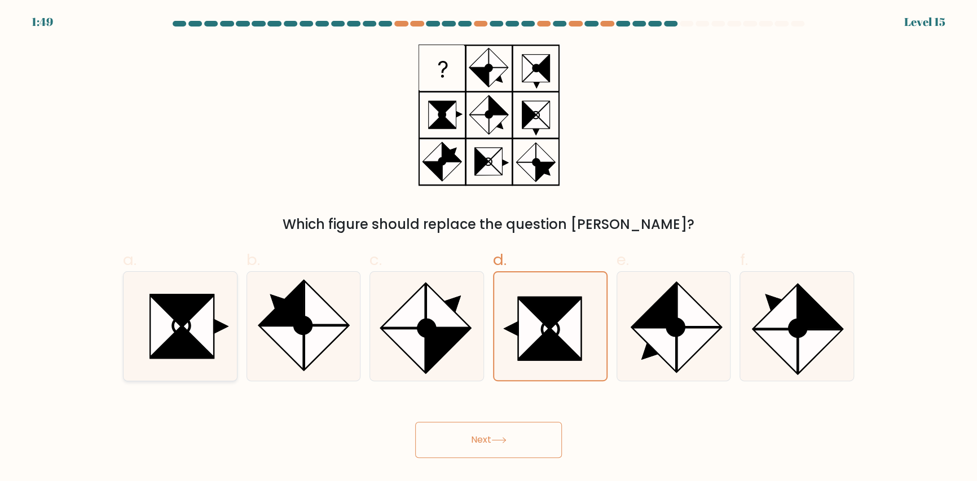
radio input "true"
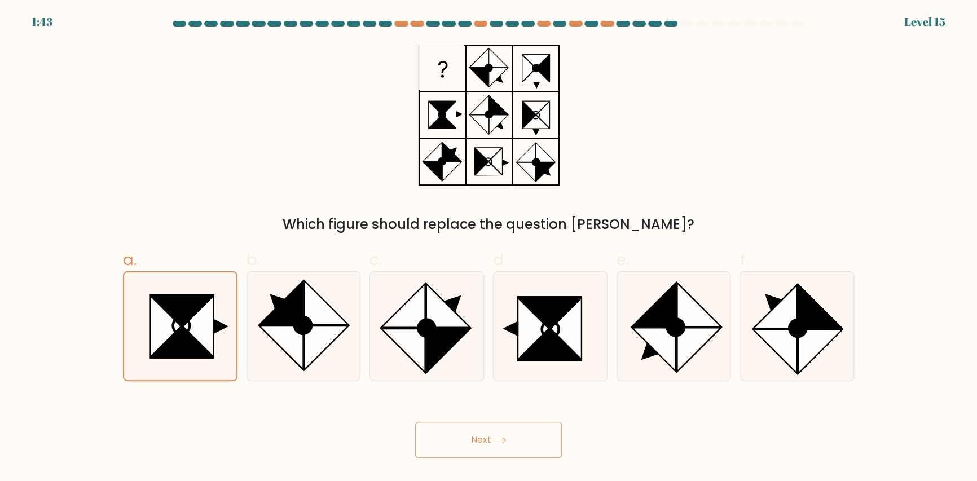
click at [512, 435] on button "Next" at bounding box center [488, 440] width 147 height 36
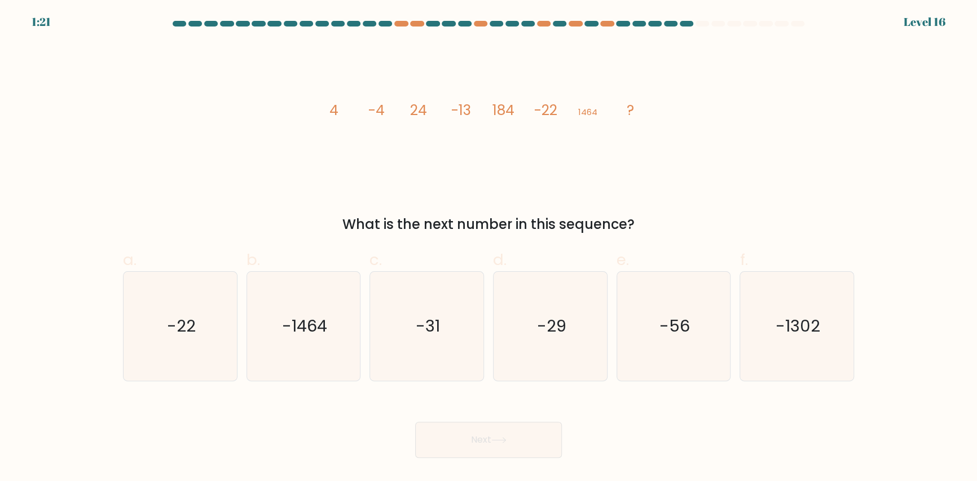
click at [578, 146] on icon "image/svg+xml 4 -4 24 -13 184 -22 1464 ?" at bounding box center [488, 115] width 338 height 144
click at [454, 311] on icon "-31" at bounding box center [426, 326] width 109 height 109
click at [488, 248] on input "c. -31" at bounding box center [488, 244] width 1 height 7
radio input "true"
click at [498, 433] on button "Next" at bounding box center [488, 440] width 147 height 36
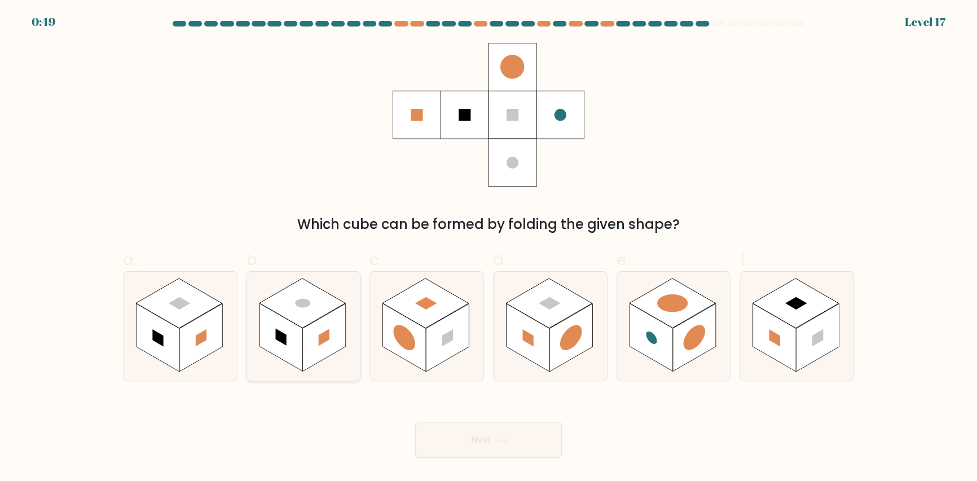
click at [420, 290] on rect at bounding box center [425, 304] width 86 height 50
click at [488, 248] on input "c." at bounding box center [488, 244] width 1 height 7
radio input "true"
click at [354, 281] on icon at bounding box center [303, 326] width 113 height 109
click at [488, 248] on input "b." at bounding box center [488, 244] width 1 height 7
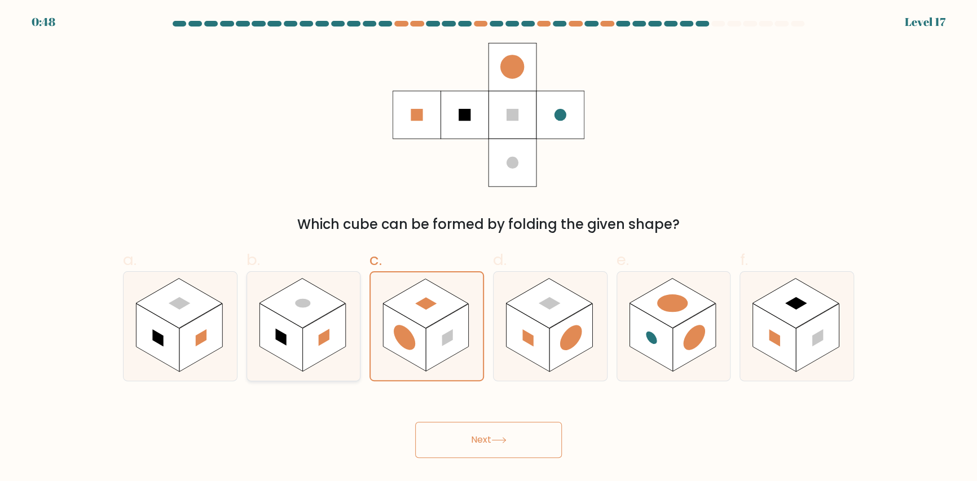
radio input "true"
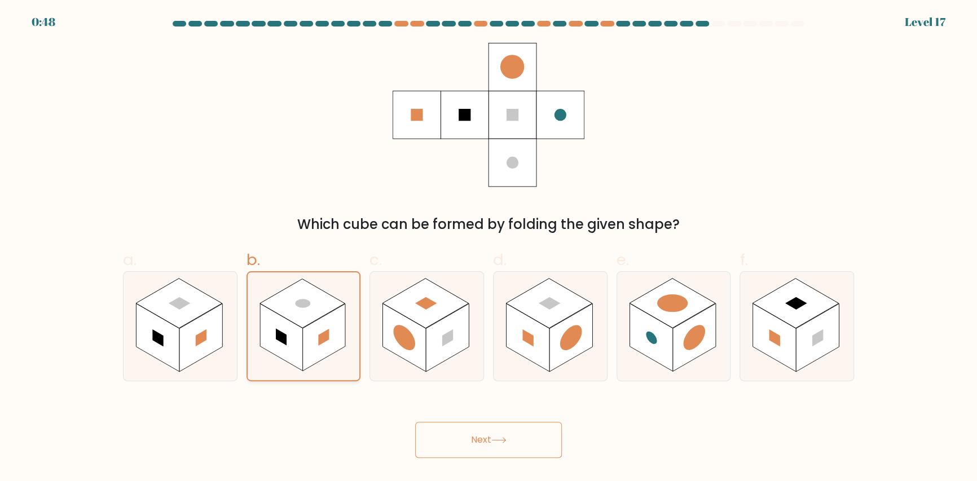
click at [324, 299] on rect at bounding box center [301, 303] width 85 height 49
click at [488, 248] on input "b." at bounding box center [488, 244] width 1 height 7
click at [490, 437] on button "Next" at bounding box center [488, 440] width 147 height 36
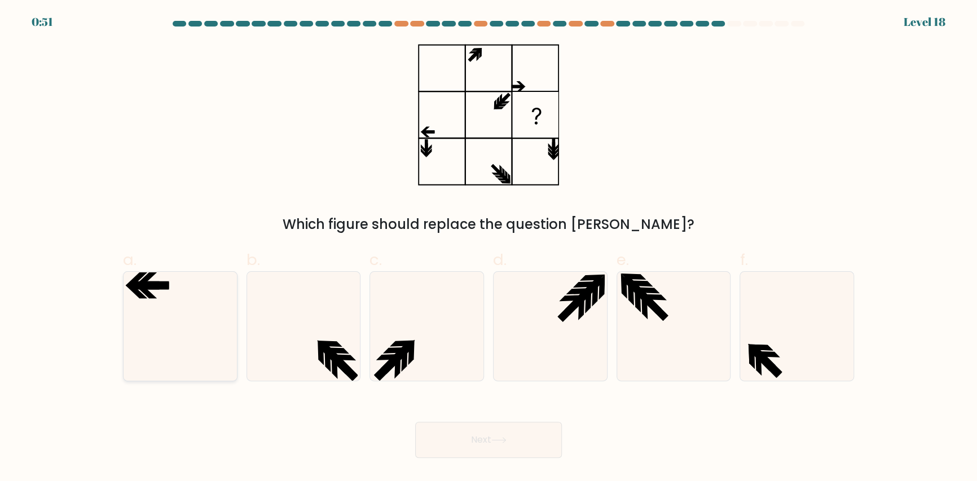
click at [205, 343] on icon at bounding box center [180, 326] width 109 height 109
click at [488, 248] on input "a." at bounding box center [488, 244] width 1 height 7
radio input "true"
click at [497, 435] on button "Next" at bounding box center [488, 440] width 147 height 36
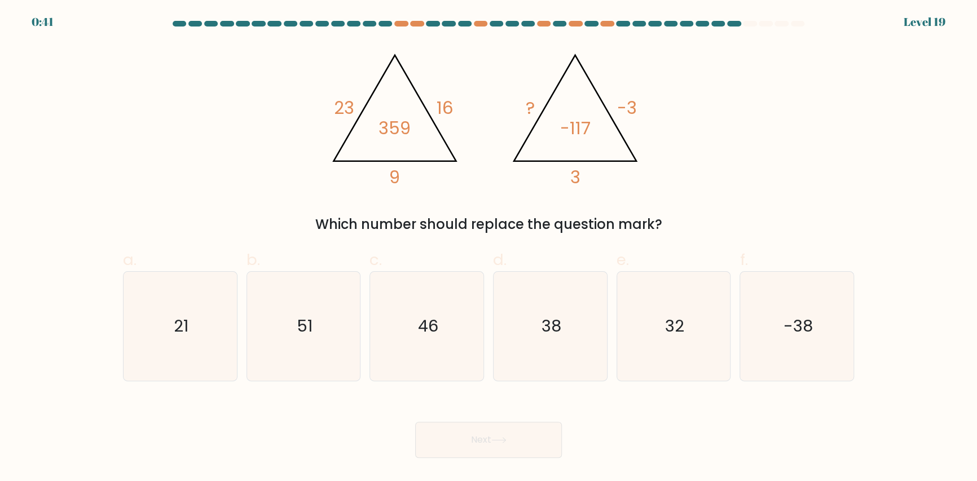
click at [644, 213] on div "@import url('https://fonts.googleapis.com/css?family=Abril+Fatface:400,100,100i…" at bounding box center [488, 139] width 744 height 192
click at [570, 275] on icon "38" at bounding box center [550, 326] width 109 height 109
click at [489, 248] on input "d. 38" at bounding box center [488, 244] width 1 height 7
radio input "true"
click at [517, 438] on button "Next" at bounding box center [488, 440] width 147 height 36
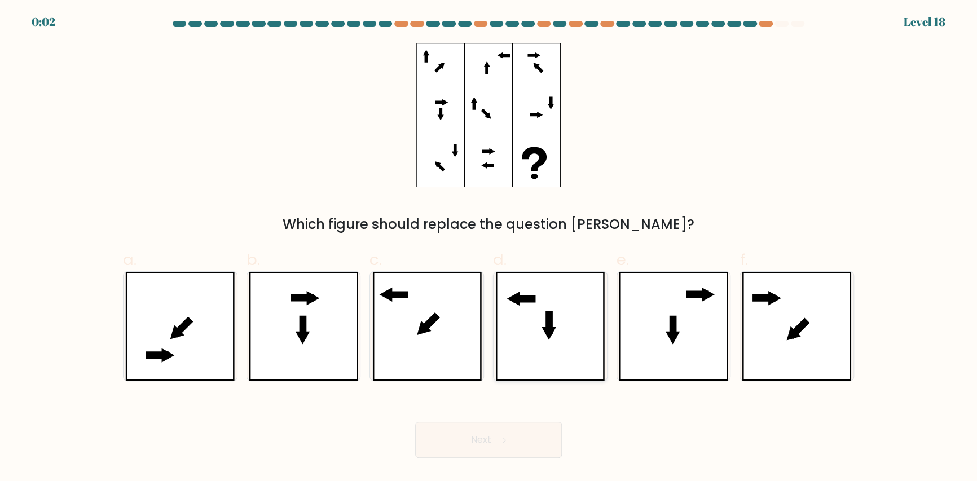
click at [533, 334] on icon at bounding box center [549, 326] width 109 height 109
click at [489, 248] on input "d." at bounding box center [488, 244] width 1 height 7
radio input "true"
click at [517, 437] on button "Next" at bounding box center [488, 440] width 147 height 36
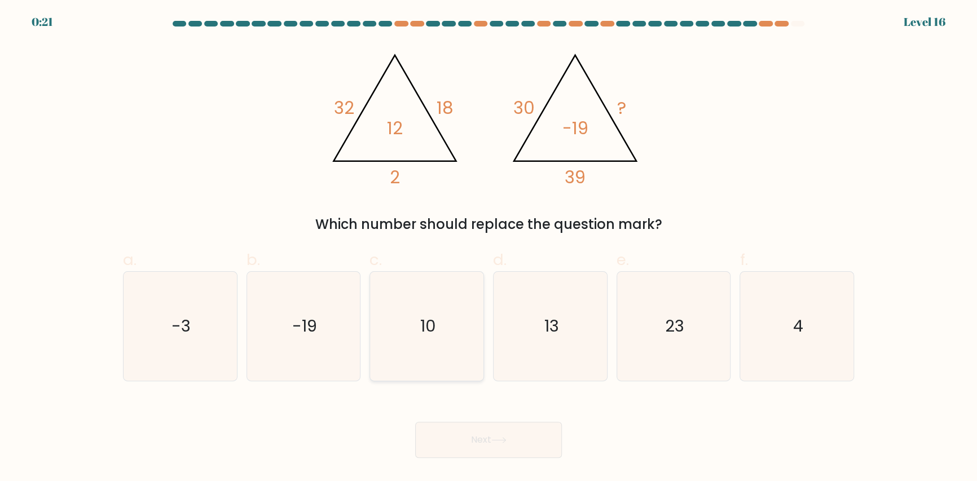
click at [461, 281] on icon "10" at bounding box center [426, 326] width 109 height 109
click at [488, 248] on input "c. 10" at bounding box center [488, 244] width 1 height 7
radio input "true"
click at [491, 434] on button "Next" at bounding box center [488, 440] width 147 height 36
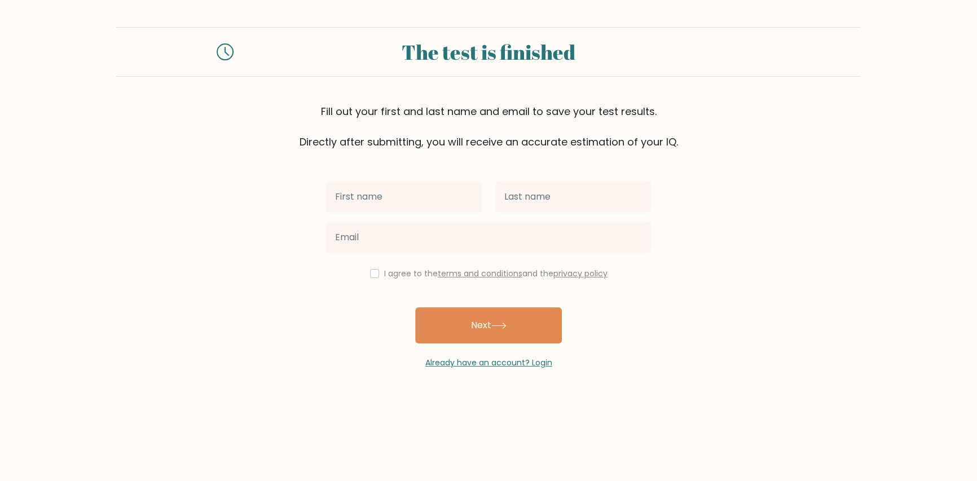
click at [429, 200] on input "text" at bounding box center [404, 197] width 156 height 32
type input "Zwei"
type input "Fin"
type input "[EMAIL_ADDRESS][DOMAIN_NAME]"
click at [370, 272] on input "checkbox" at bounding box center [374, 273] width 9 height 9
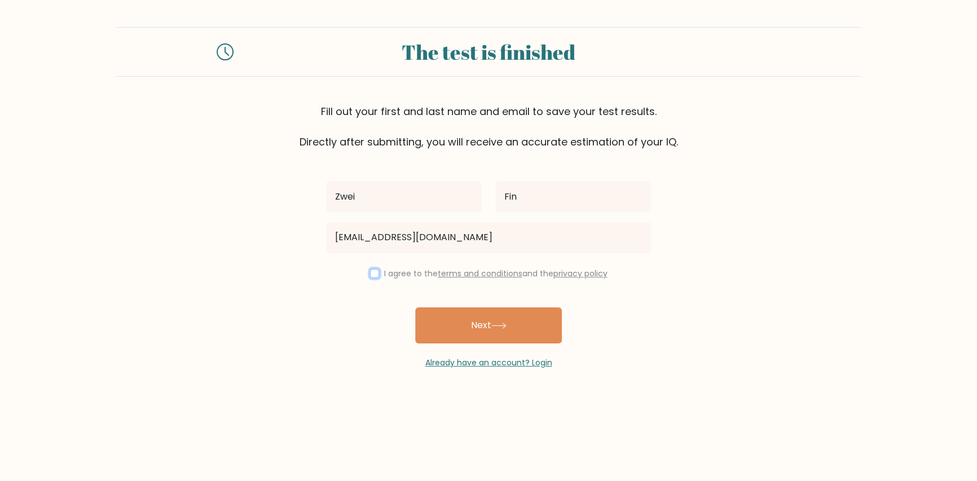
checkbox input "true"
click at [421, 321] on button "Next" at bounding box center [488, 325] width 147 height 36
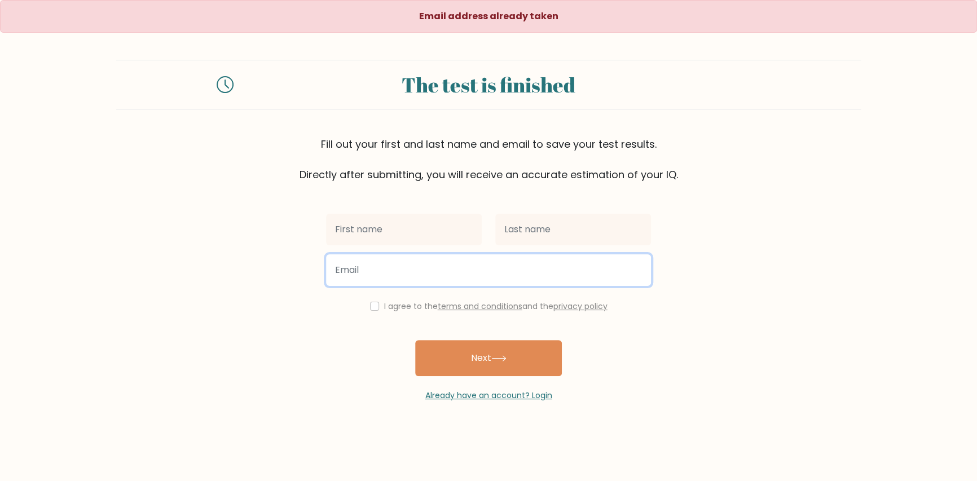
click at [387, 272] on input "email" at bounding box center [488, 270] width 325 height 32
type input "[EMAIL_ADDRESS][DOMAIN_NAME]"
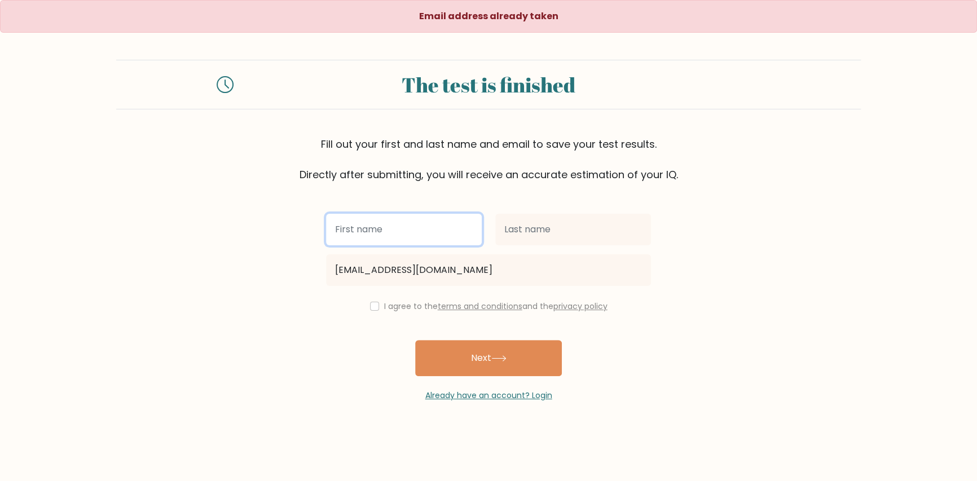
click at [382, 219] on input "text" at bounding box center [404, 230] width 156 height 32
type input "Zwei"
type input "Fin"
click at [377, 308] on div "I agree to the terms and conditions and the privacy policy" at bounding box center [488, 306] width 338 height 14
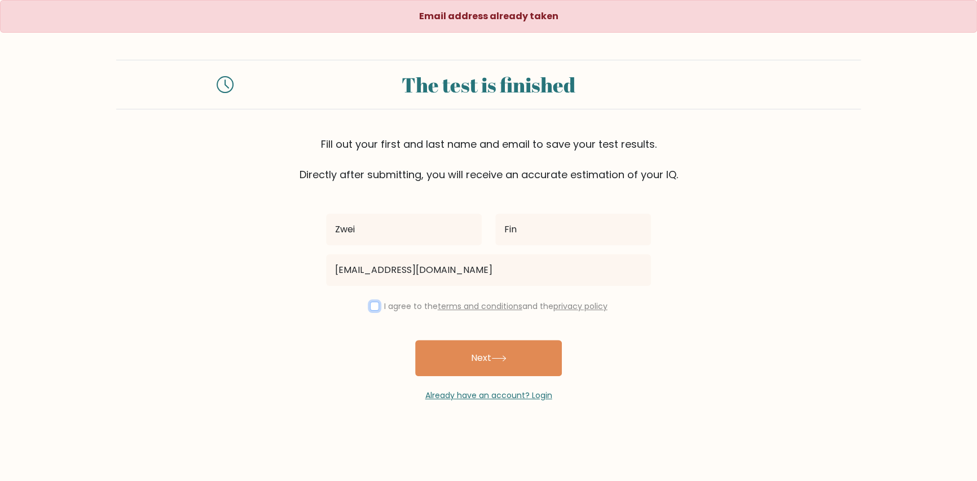
click at [375, 303] on input "checkbox" at bounding box center [374, 306] width 9 height 9
checkbox input "true"
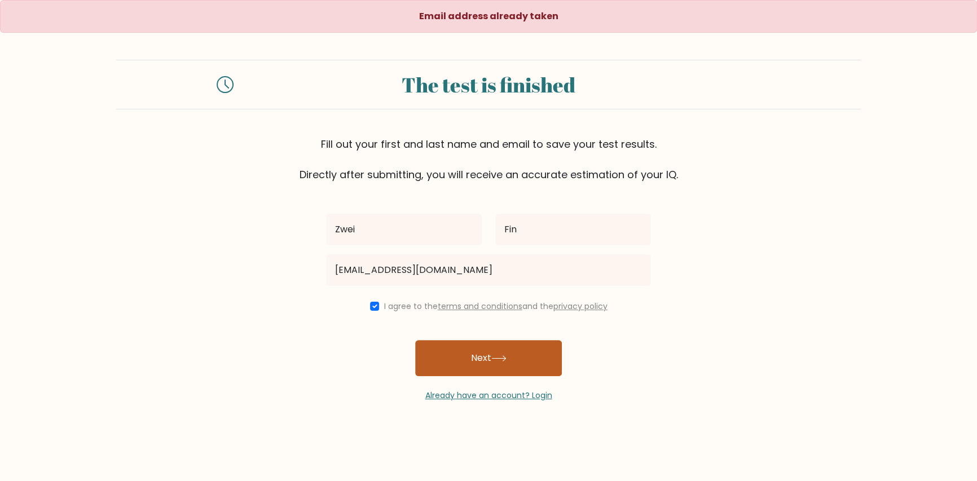
click at [454, 352] on button "Next" at bounding box center [488, 358] width 147 height 36
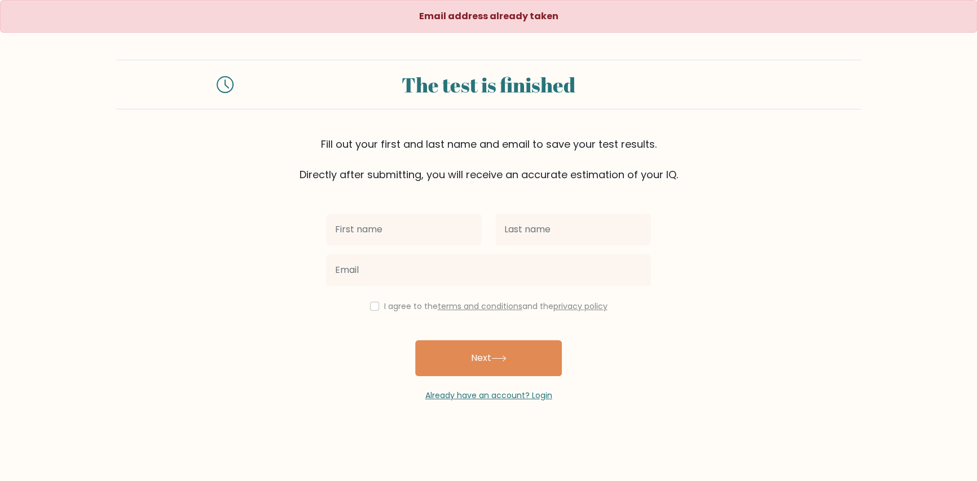
click at [425, 238] on input "text" at bounding box center [404, 230] width 156 height 32
type input "Zwei"
type input "Fin"
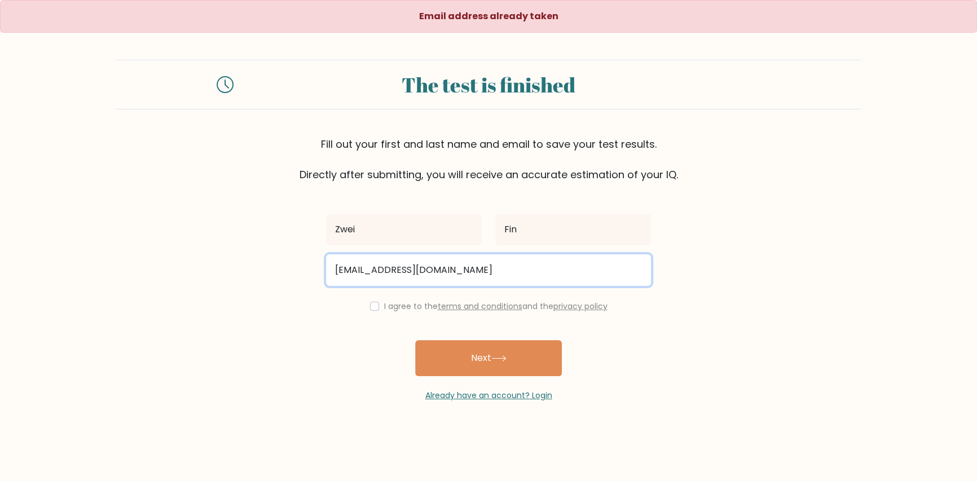
drag, startPoint x: 485, startPoint y: 276, endPoint x: 316, endPoint y: 272, distance: 168.7
click at [316, 272] on form "The test is finished Fill out your first and last name and email to save your t…" at bounding box center [488, 231] width 977 height 342
type input "[EMAIL_ADDRESS][DOMAIN_NAME]"
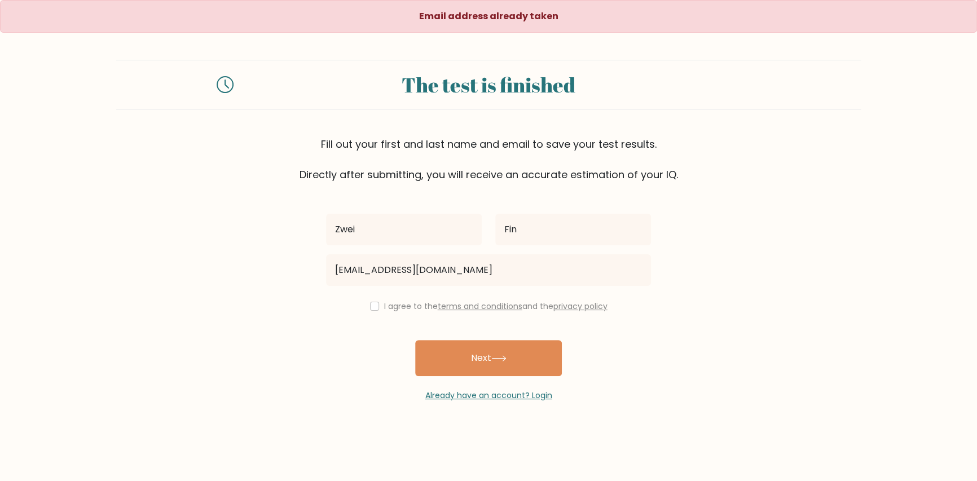
click at [365, 312] on div "I agree to the terms and conditions and the privacy policy" at bounding box center [488, 306] width 338 height 14
click at [373, 309] on input "checkbox" at bounding box center [374, 306] width 9 height 9
checkbox input "true"
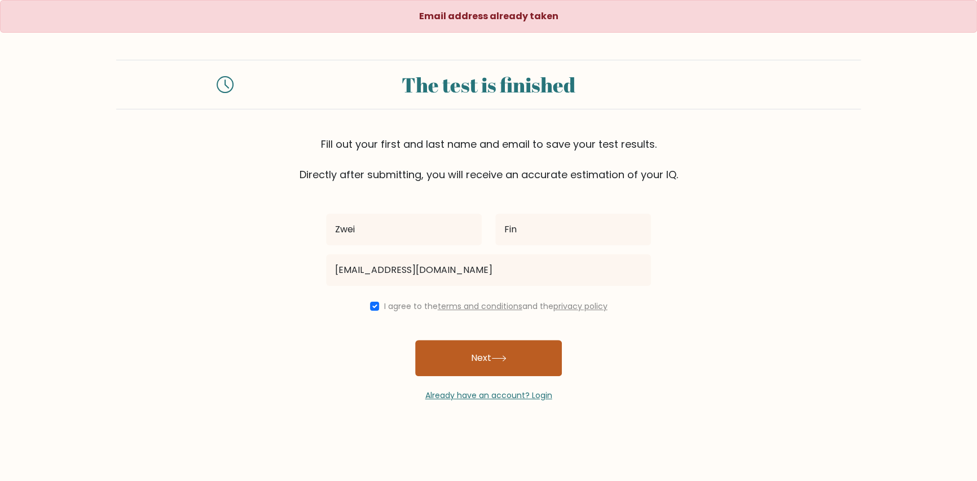
click at [442, 364] on button "Next" at bounding box center [488, 358] width 147 height 36
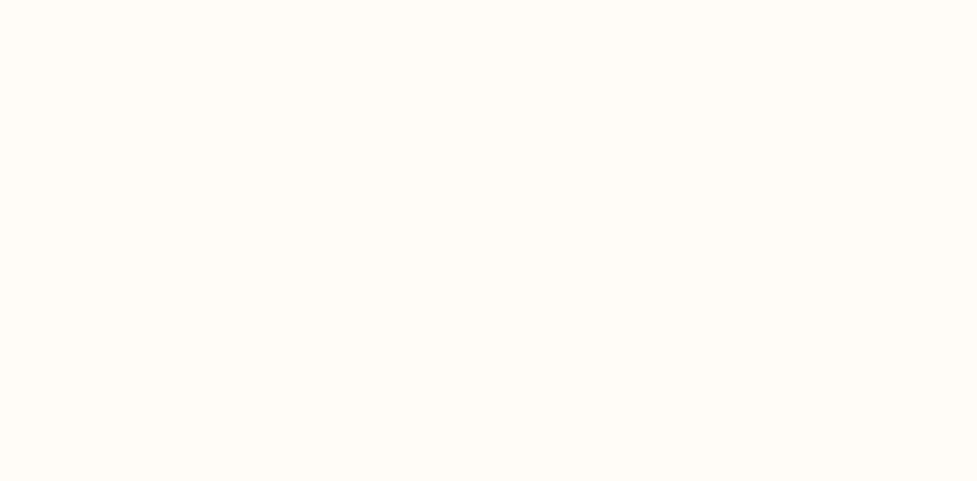
select select "US"
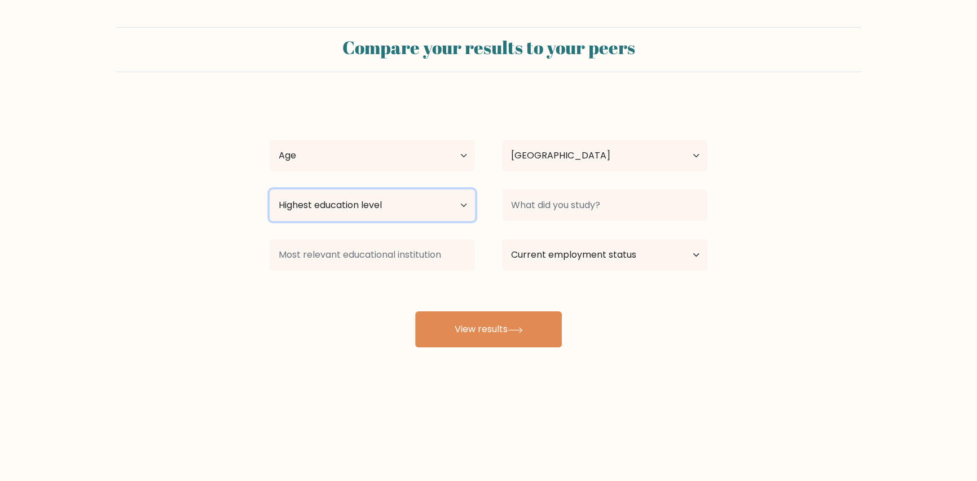
click at [431, 202] on select "Highest education level No schooling Primary Lower Secondary Upper Secondary Oc…" at bounding box center [372, 206] width 205 height 32
select select "upper_secondary"
click at [270, 190] on select "Highest education level No schooling Primary Lower Secondary Upper Secondary Oc…" at bounding box center [372, 206] width 205 height 32
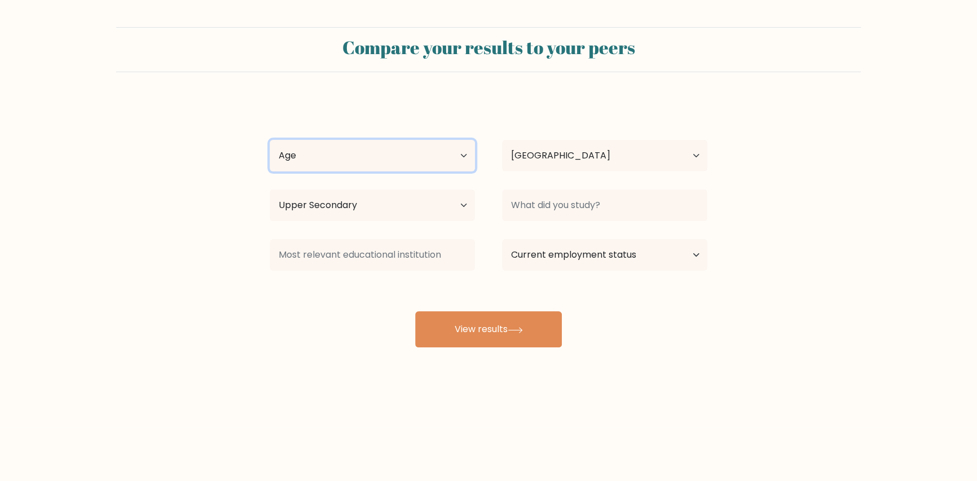
click at [371, 161] on select "Age Under 18 years old 18-24 years old 25-34 years old 35-44 years old 45-54 ye…" at bounding box center [372, 156] width 205 height 32
select select "18_24"
click at [270, 140] on select "Age Under 18 years old 18-24 years old 25-34 years old 35-44 years old 45-54 ye…" at bounding box center [372, 156] width 205 height 32
click at [532, 222] on div at bounding box center [604, 205] width 232 height 41
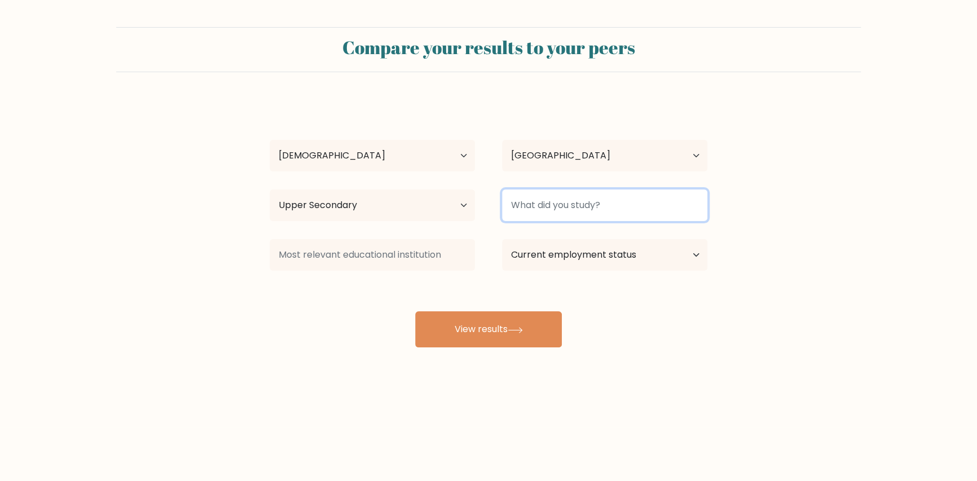
click at [528, 213] on input at bounding box center [604, 206] width 205 height 32
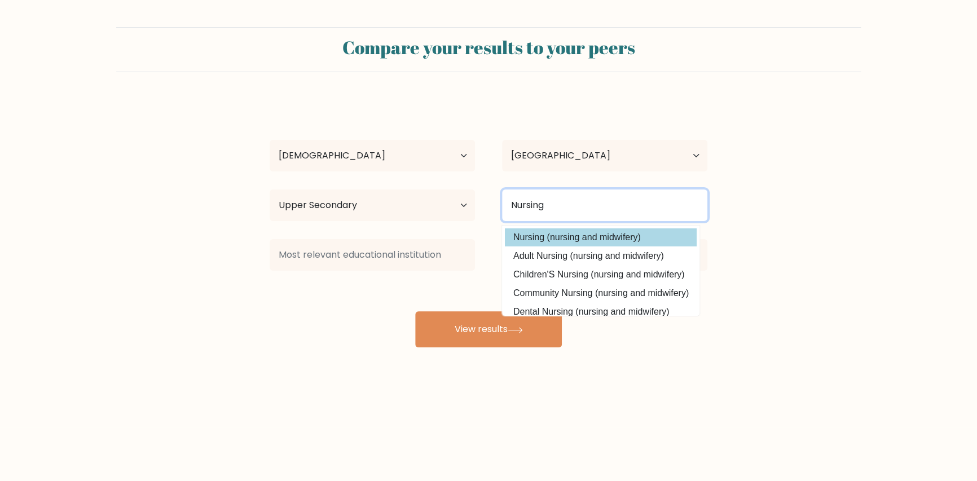
type input "Nursing"
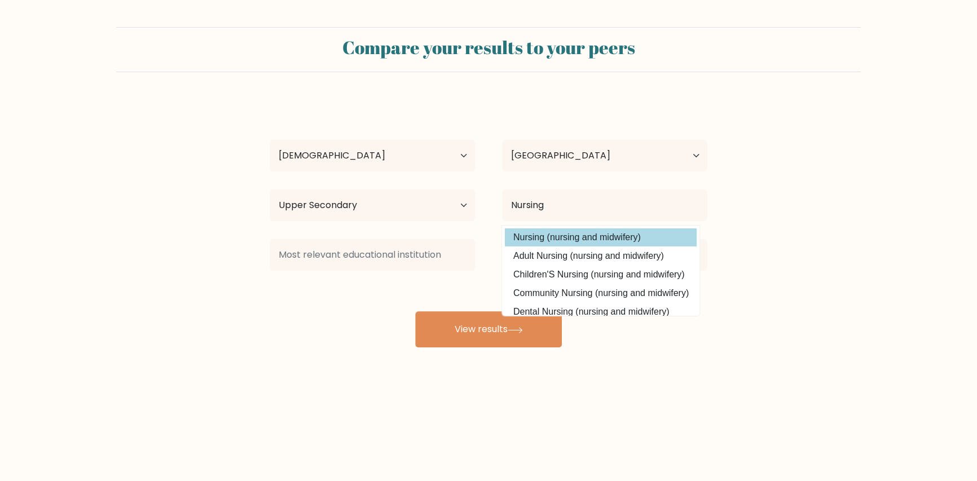
click at [547, 240] on option "Nursing (nursing and midwifery)" at bounding box center [601, 237] width 192 height 18
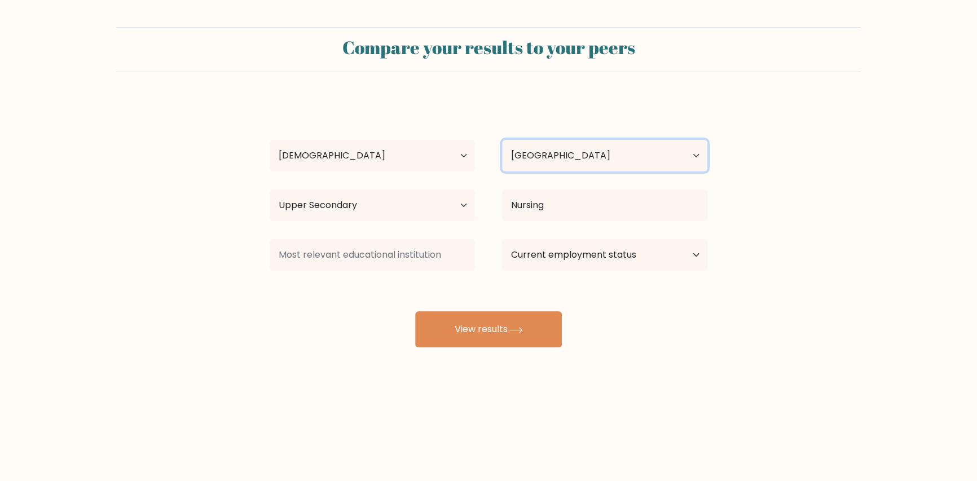
click at [533, 156] on select "Country Afghanistan Albania Algeria American Samoa Andorra Angola Anguilla Anta…" at bounding box center [604, 156] width 205 height 32
click at [532, 157] on select "Country Afghanistan Albania Algeria American Samoa Andorra Angola Anguilla Anta…" at bounding box center [604, 156] width 205 height 32
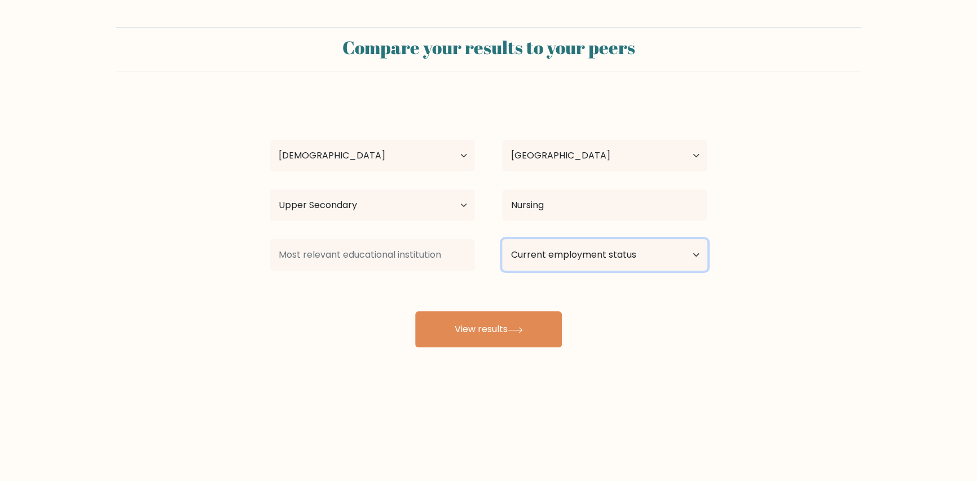
click at [543, 254] on select "Current employment status Employed Student Retired Other / prefer not to answer" at bounding box center [604, 255] width 205 height 32
select select "student"
click at [502, 239] on select "Current employment status Employed Student Retired Other / prefer not to answer" at bounding box center [604, 255] width 205 height 32
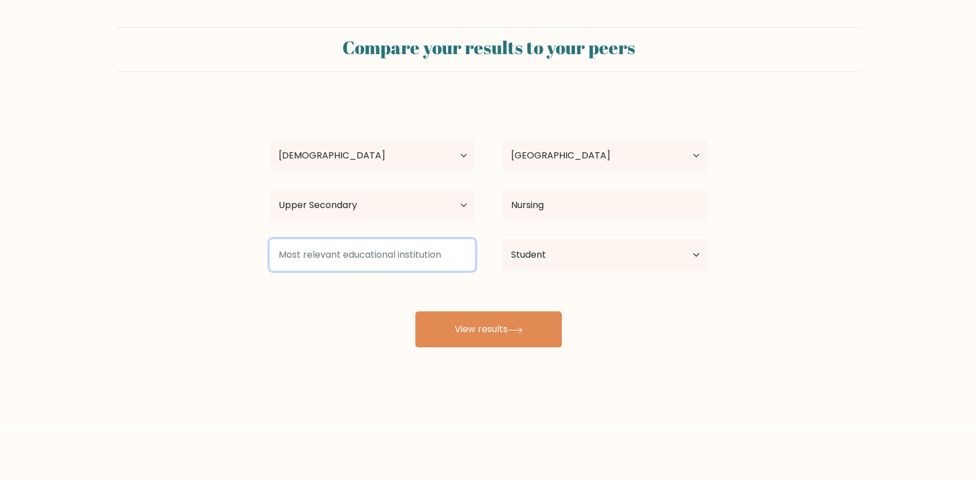
click at [456, 252] on input at bounding box center [372, 255] width 205 height 32
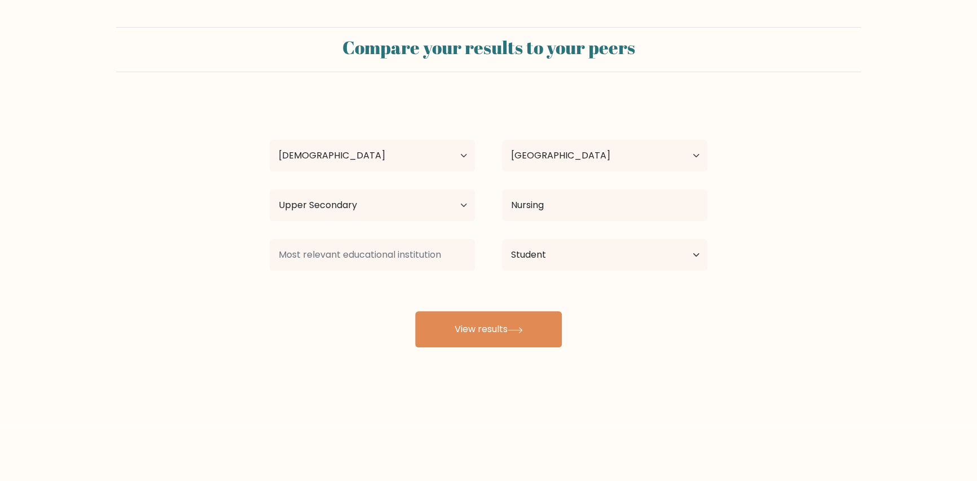
click at [469, 285] on div "Zwei Fin Age Under 18 years old 18-24 years old 25-34 years old 35-44 years old…" at bounding box center [488, 223] width 451 height 248
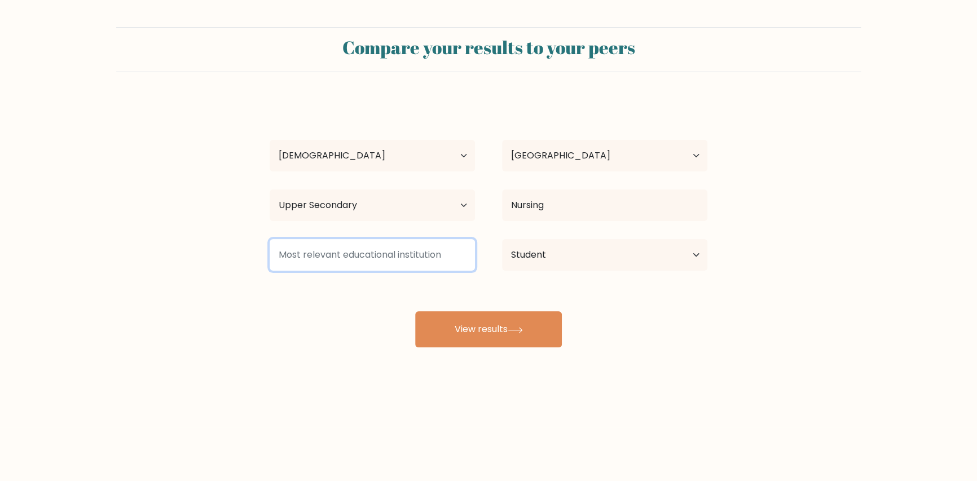
click at [452, 259] on input at bounding box center [372, 255] width 205 height 32
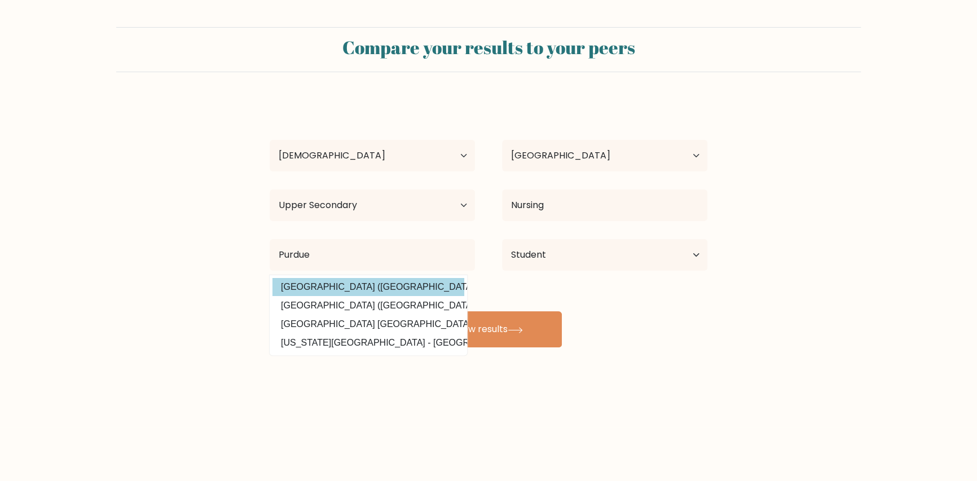
click at [420, 294] on option "Purdue University (United States)" at bounding box center [368, 287] width 192 height 18
type input "Purdue University"
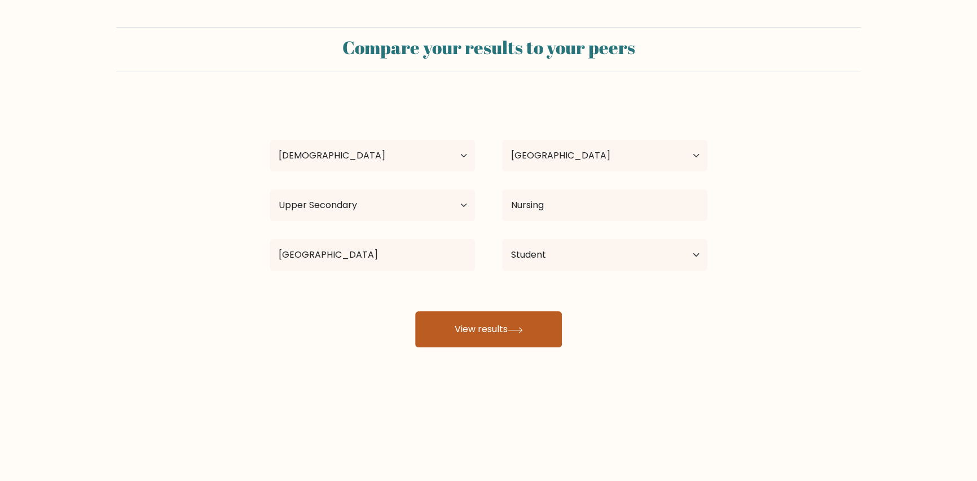
click at [453, 328] on button "View results" at bounding box center [488, 329] width 147 height 36
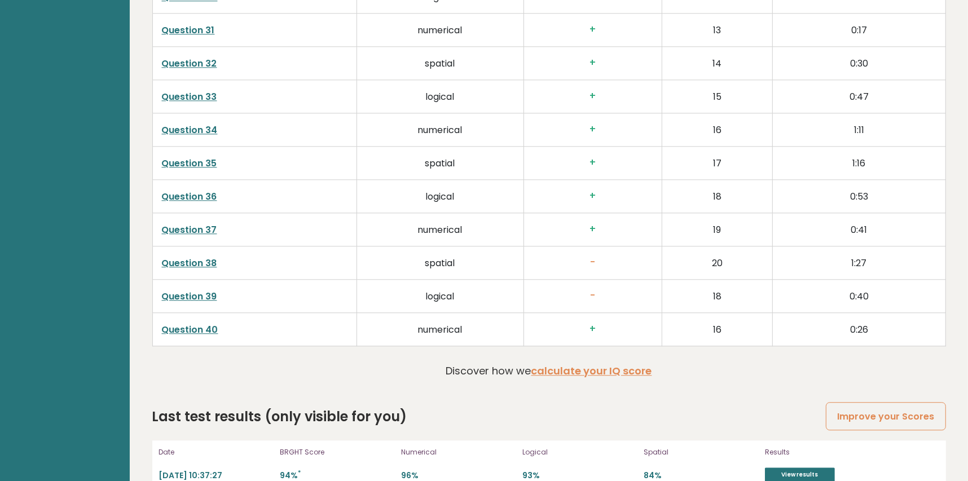
scroll to position [2890, 0]
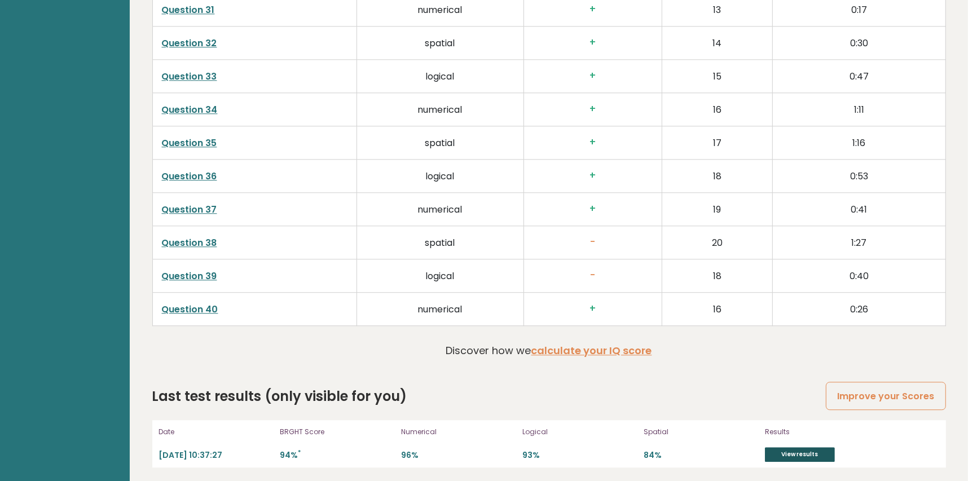
click at [799, 452] on link "View results" at bounding box center [800, 454] width 70 height 15
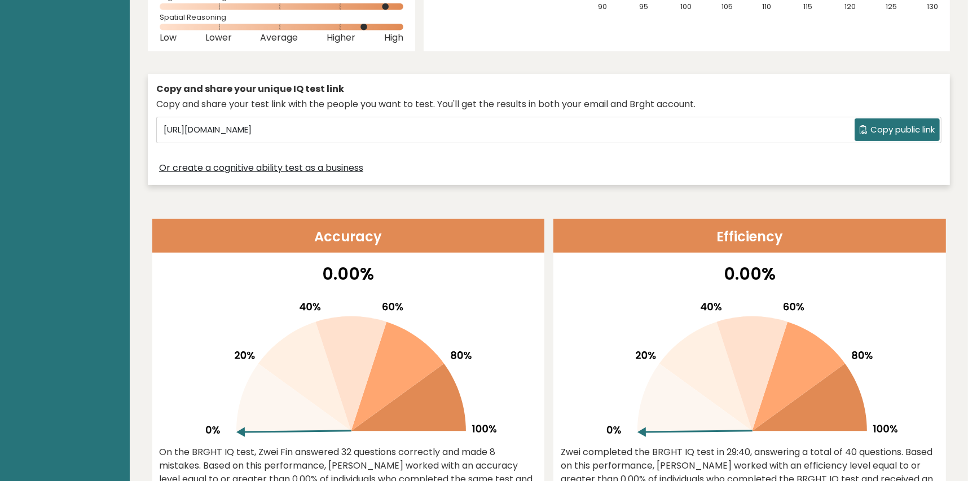
scroll to position [0, 0]
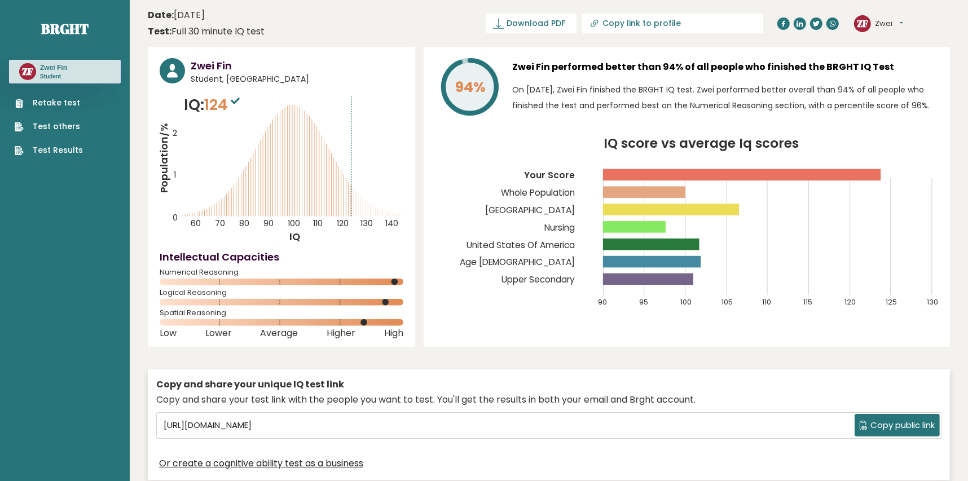
click at [66, 155] on link "Test Results" at bounding box center [49, 150] width 68 height 12
click at [894, 24] on button "Zwei" at bounding box center [889, 23] width 28 height 11
click at [891, 38] on link "Dashboard" at bounding box center [904, 42] width 58 height 16
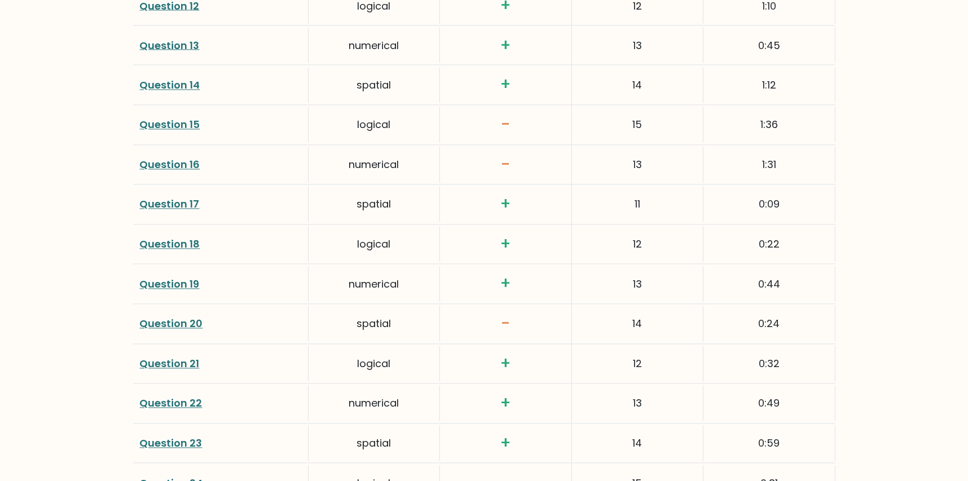
scroll to position [2143, 0]
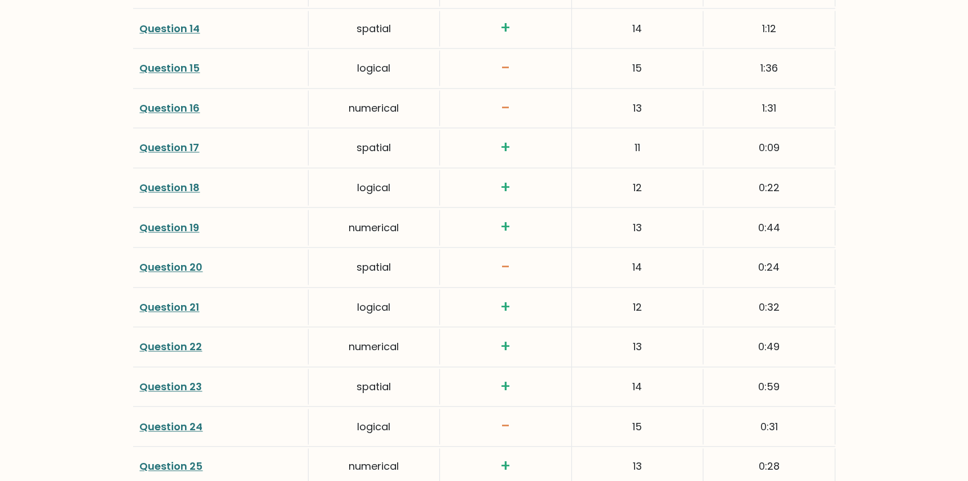
click at [183, 67] on link "Question 15" at bounding box center [170, 68] width 60 height 14
click at [191, 106] on link "Question 16" at bounding box center [170, 108] width 60 height 14
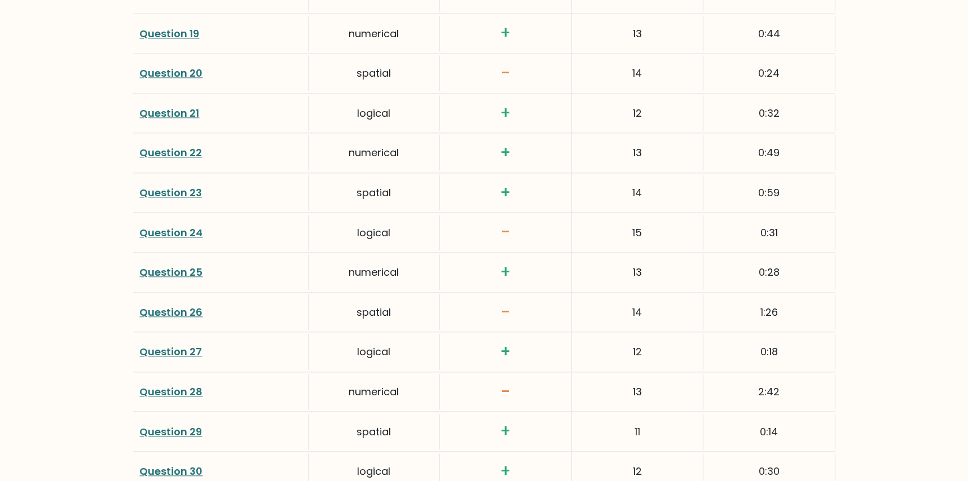
scroll to position [2256, 0]
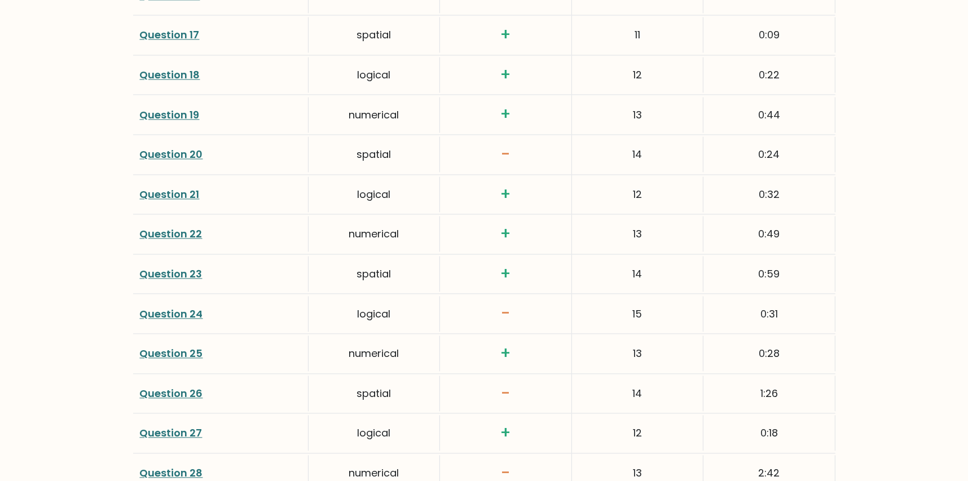
click at [198, 192] on link "Question 21" at bounding box center [170, 194] width 60 height 14
click at [178, 187] on link "Question 21" at bounding box center [170, 194] width 60 height 14
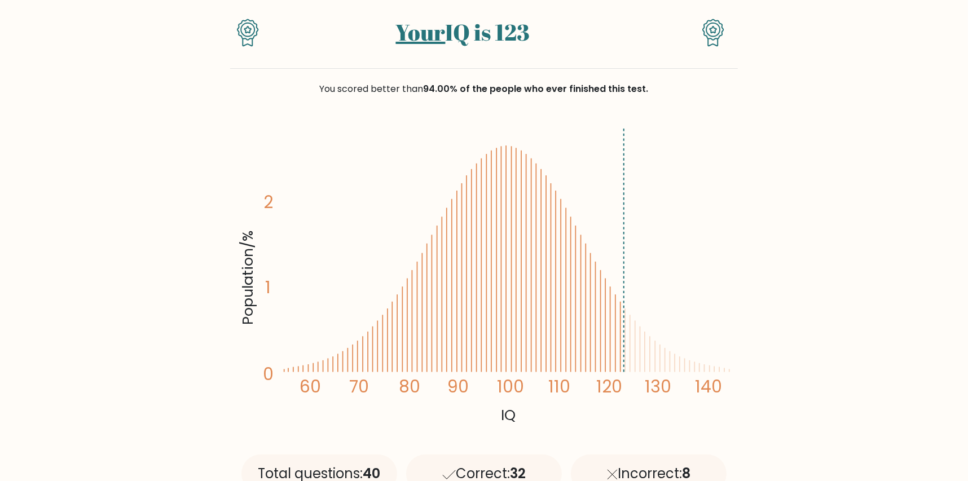
scroll to position [0, 0]
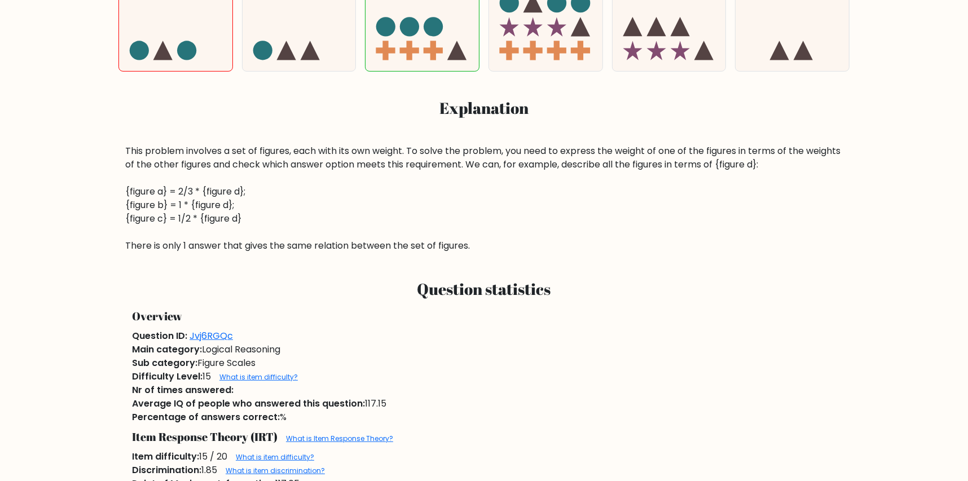
scroll to position [563, 0]
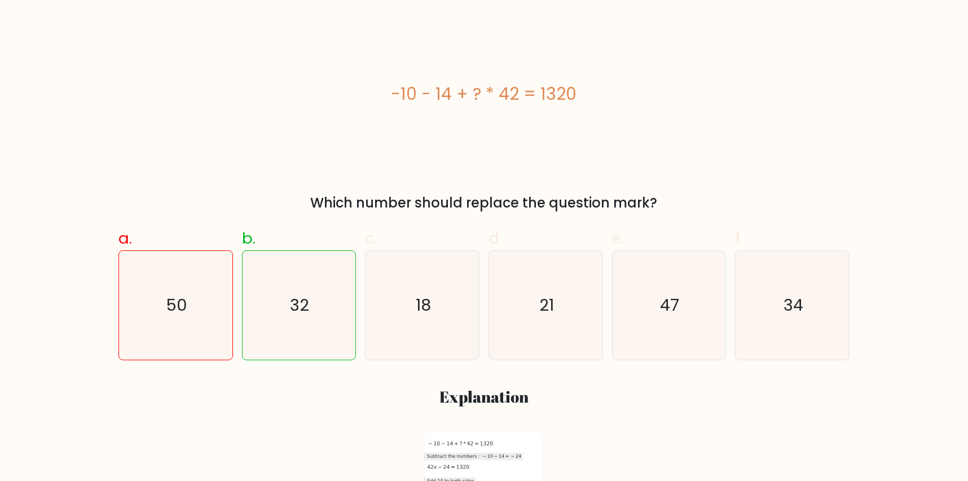
scroll to position [226, 0]
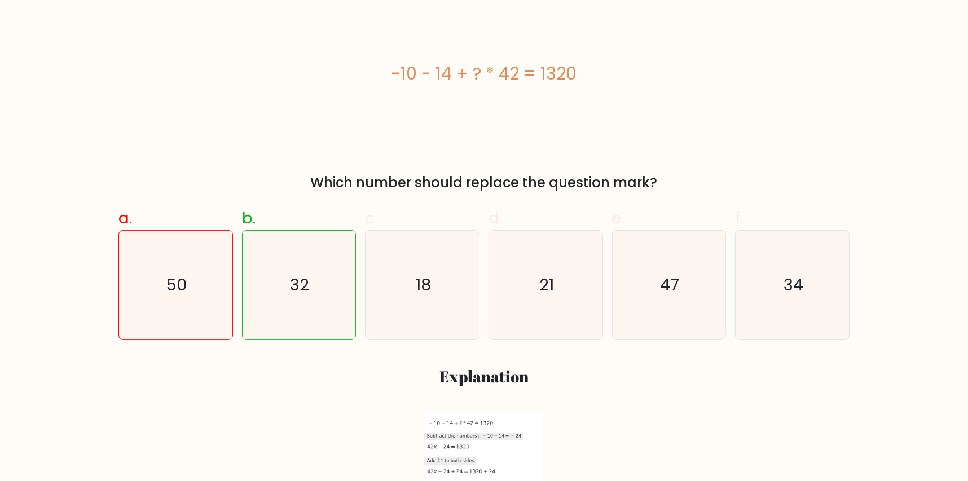
click at [835, 171] on div "-10 - 14 + ? * 42 = 1320 Which number should replace the question mark?" at bounding box center [484, 97] width 744 height 192
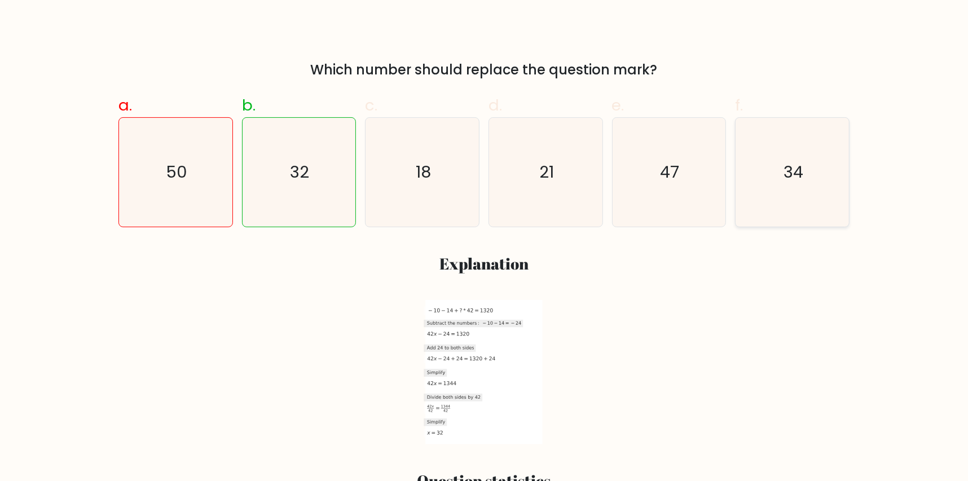
scroll to position [563, 0]
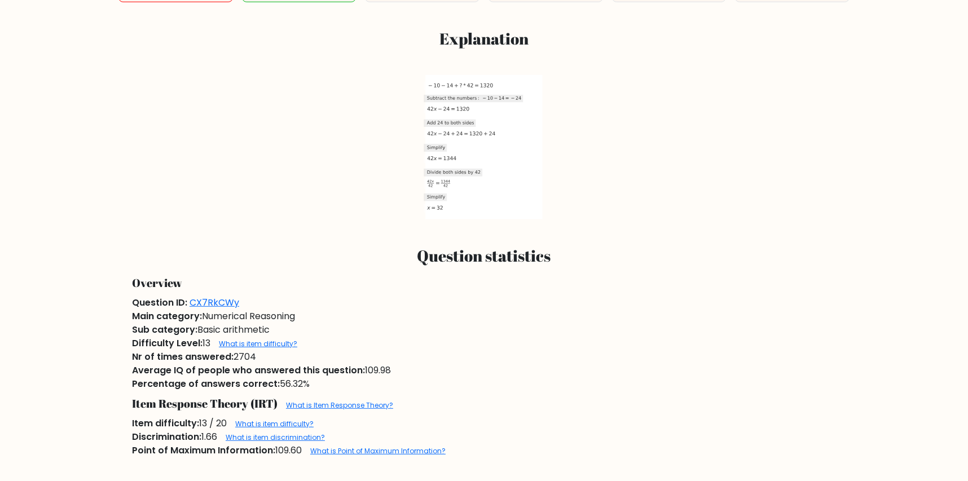
drag, startPoint x: 766, startPoint y: 201, endPoint x: 760, endPoint y: 202, distance: 6.4
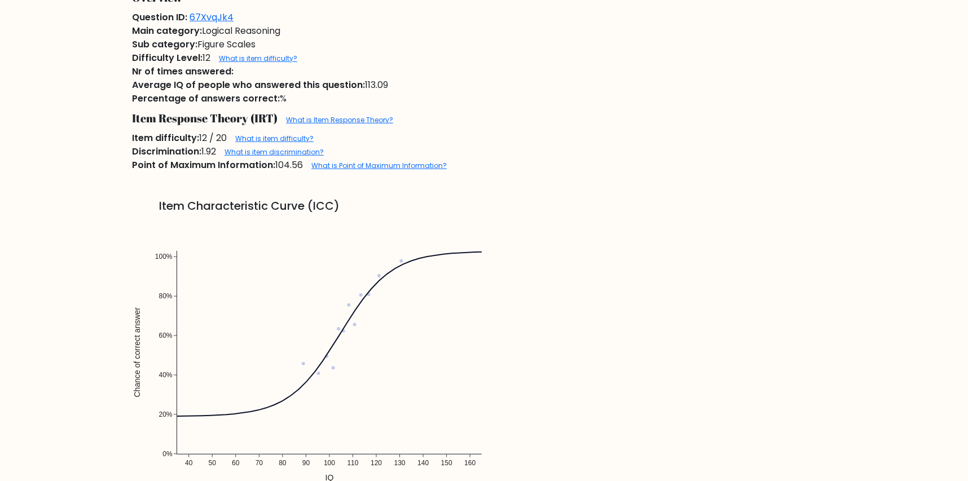
scroll to position [733, 0]
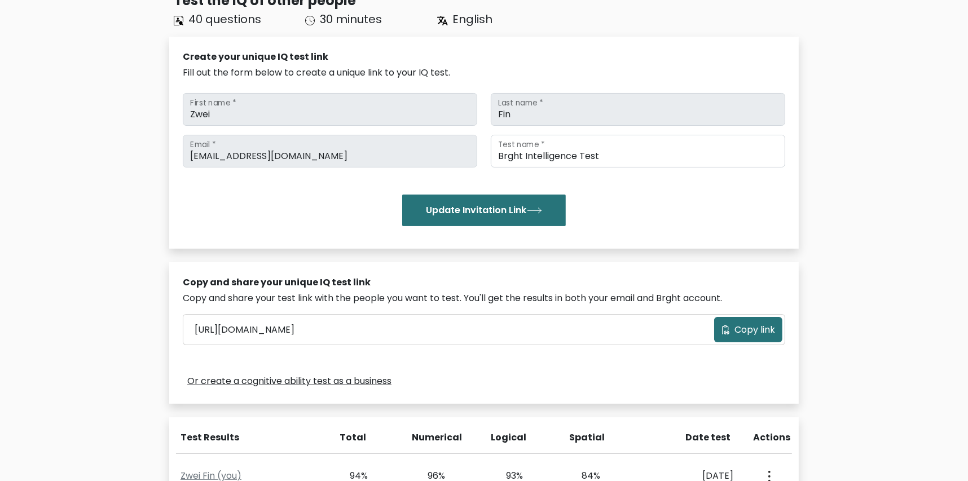
scroll to position [7, 0]
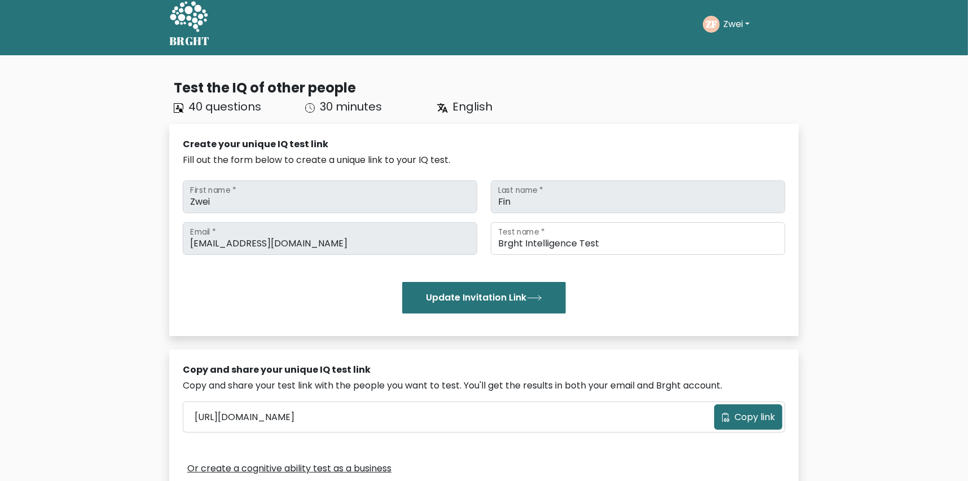
click at [732, 19] on button "Zwei" at bounding box center [736, 24] width 33 height 15
click at [751, 70] on link "Profile" at bounding box center [747, 66] width 89 height 18
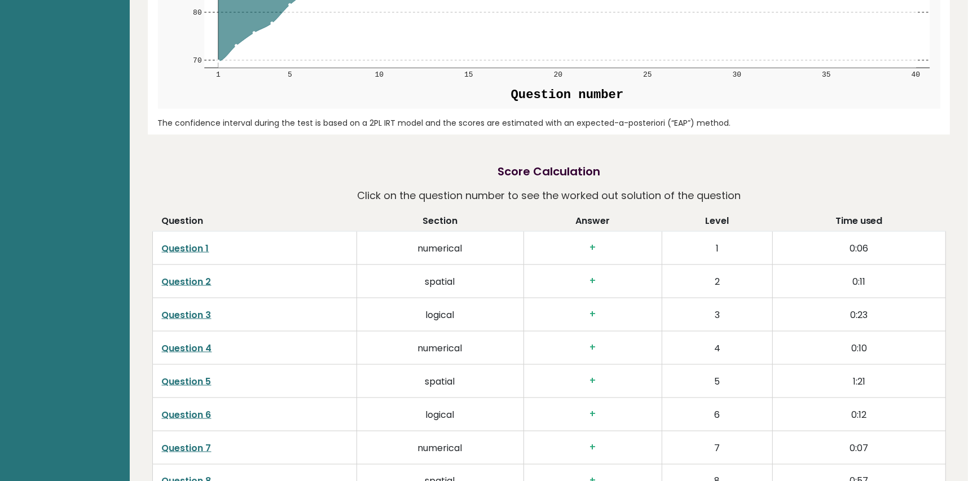
scroll to position [1522, 0]
